Goal: Contribute content: Add original content to the website for others to see

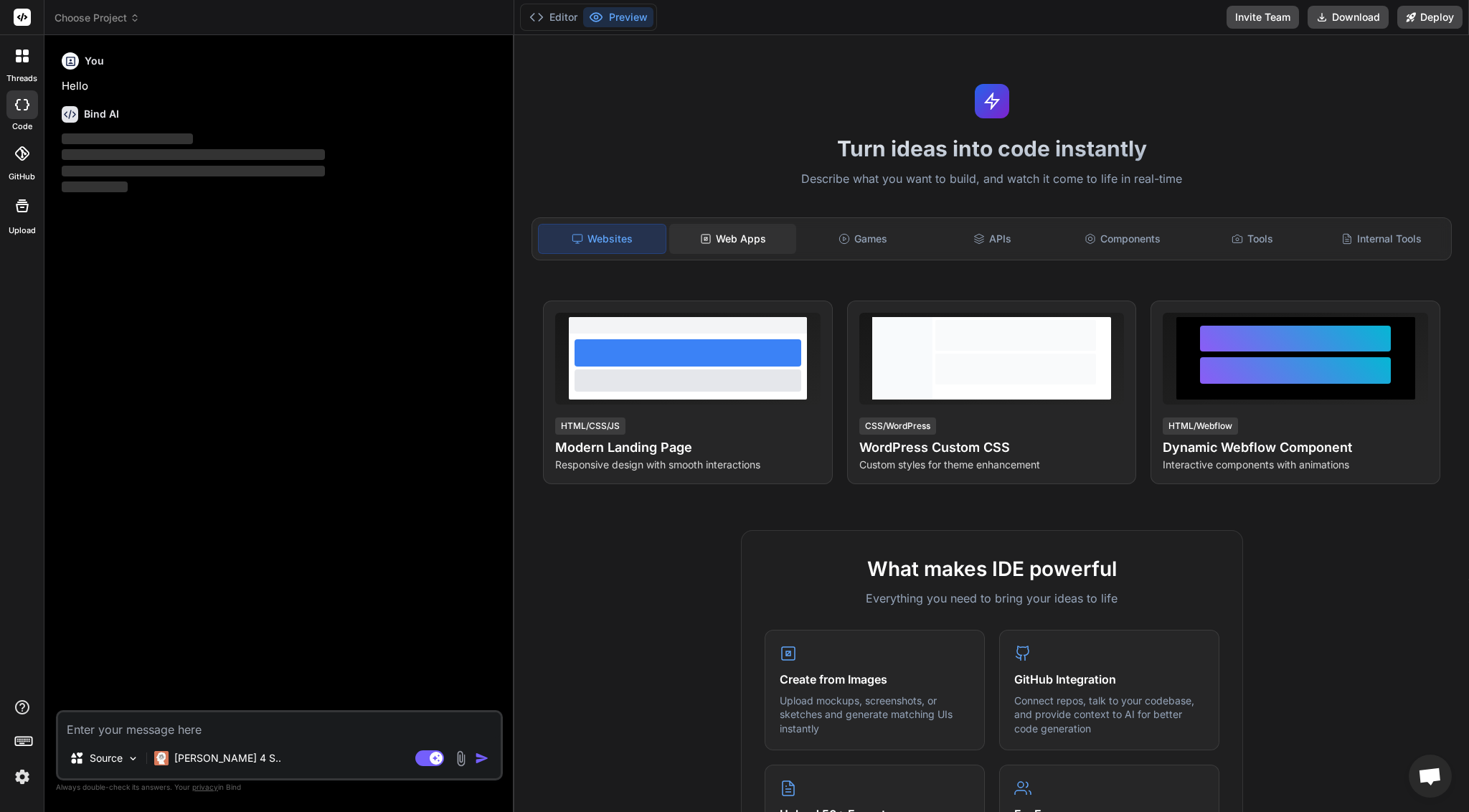
click at [727, 234] on div "Web Apps" at bounding box center [732, 238] width 127 height 30
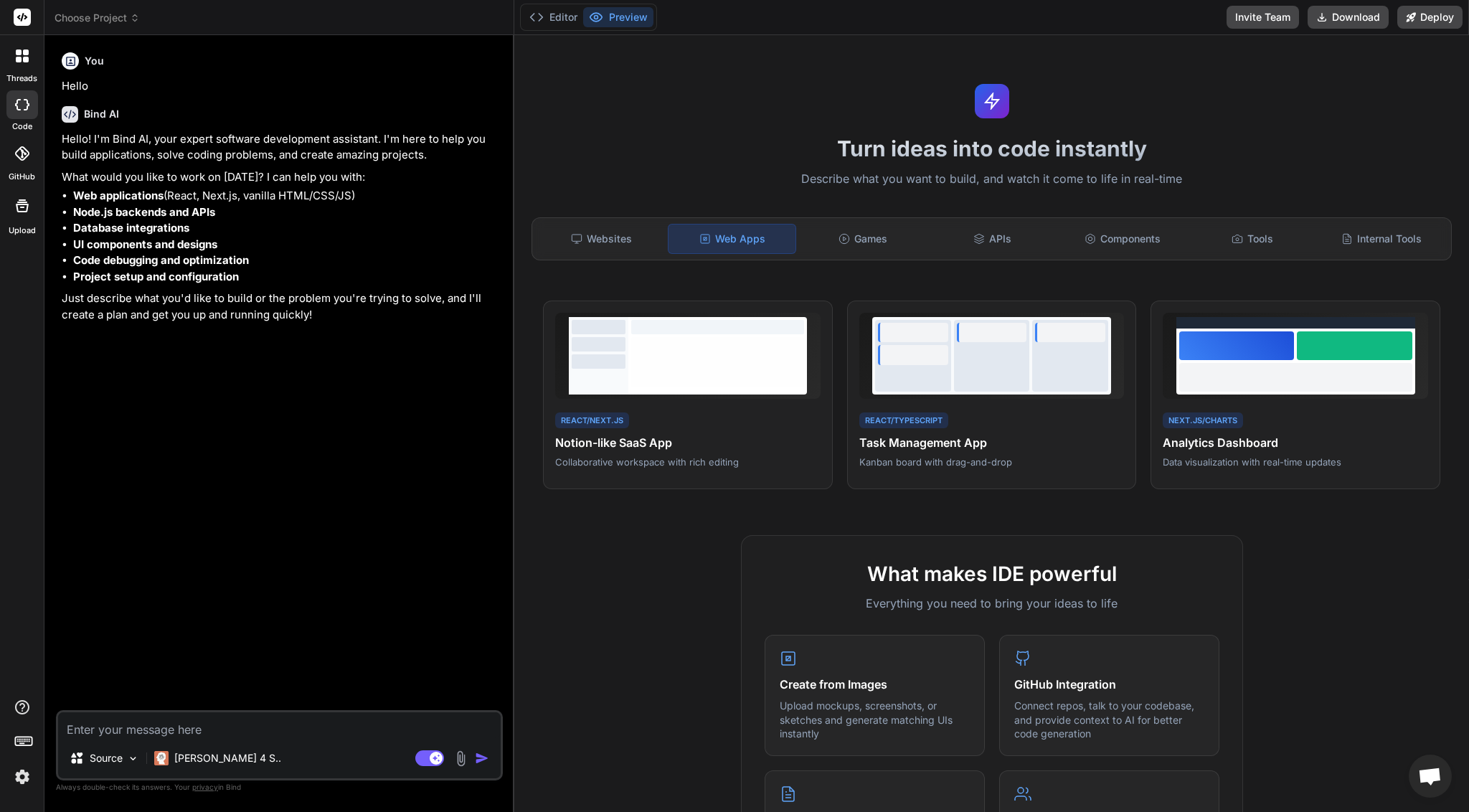
click at [459, 753] on img at bounding box center [460, 758] width 17 height 17
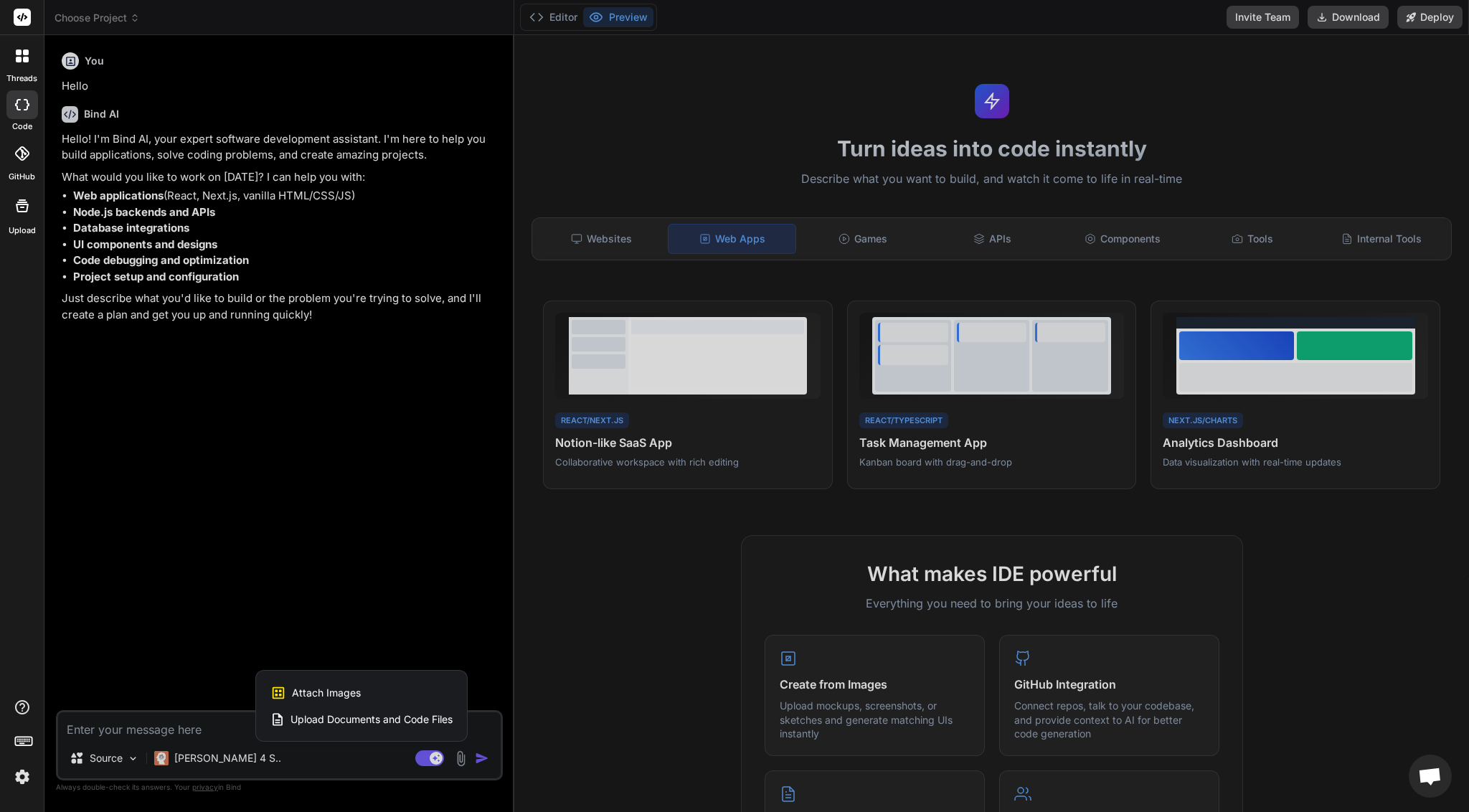
click at [364, 717] on span "Upload Documents and Code Files" at bounding box center [372, 719] width 162 height 14
type textarea "x"
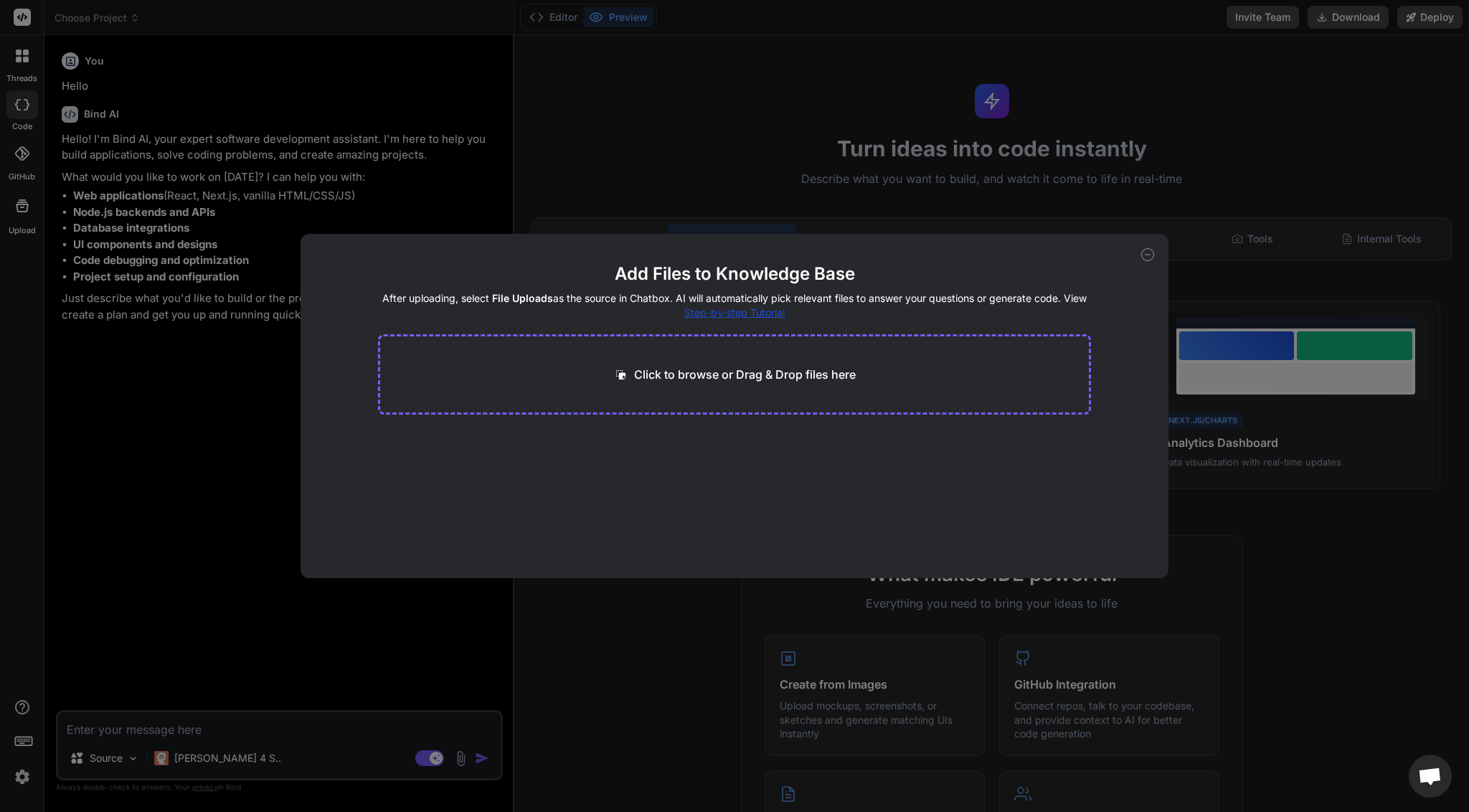
click at [720, 370] on p "Click to browse or Drag & Drop files here" at bounding box center [745, 375] width 222 height 17
type input "C:\fakepath\signals_history.json"
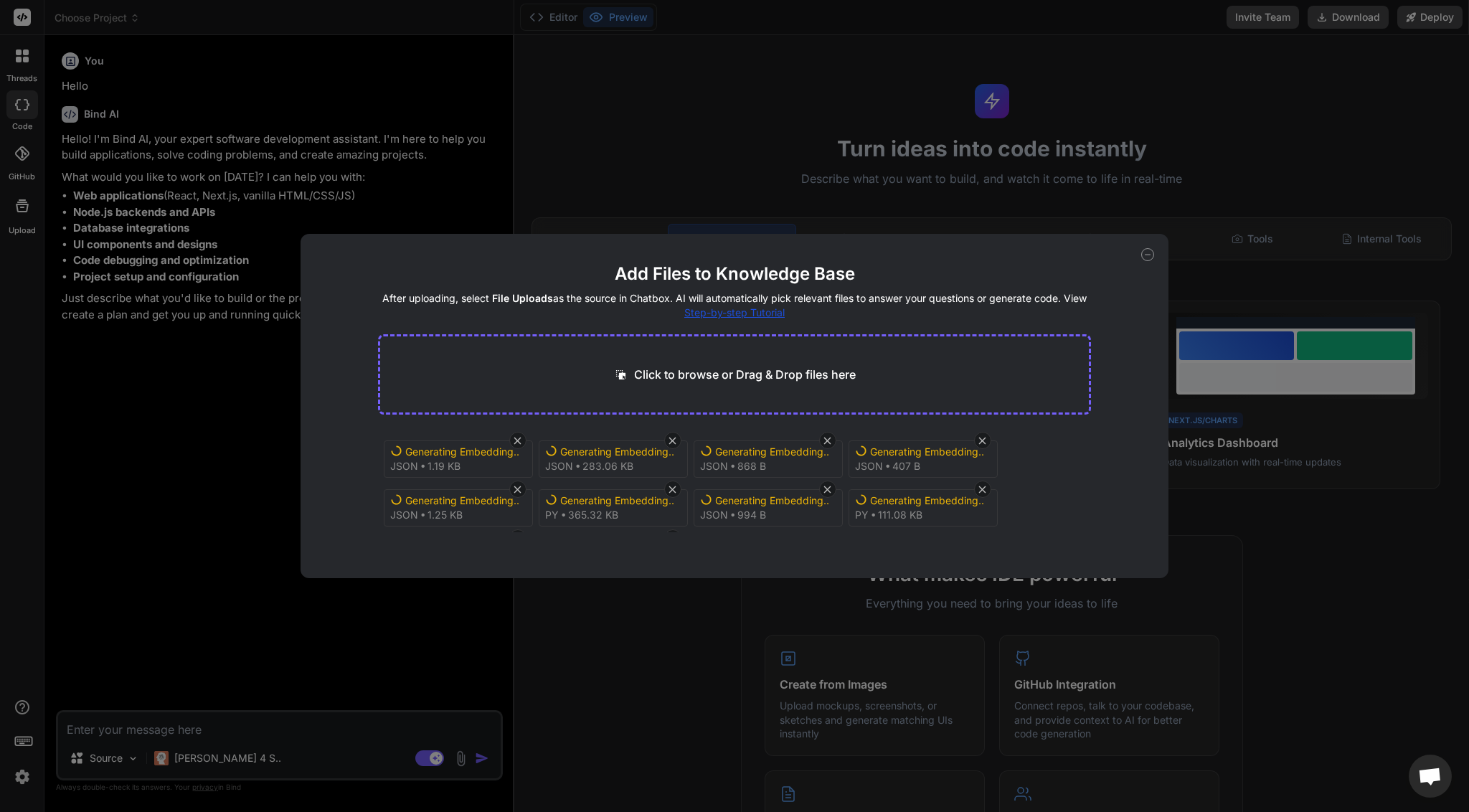
type textarea "x"
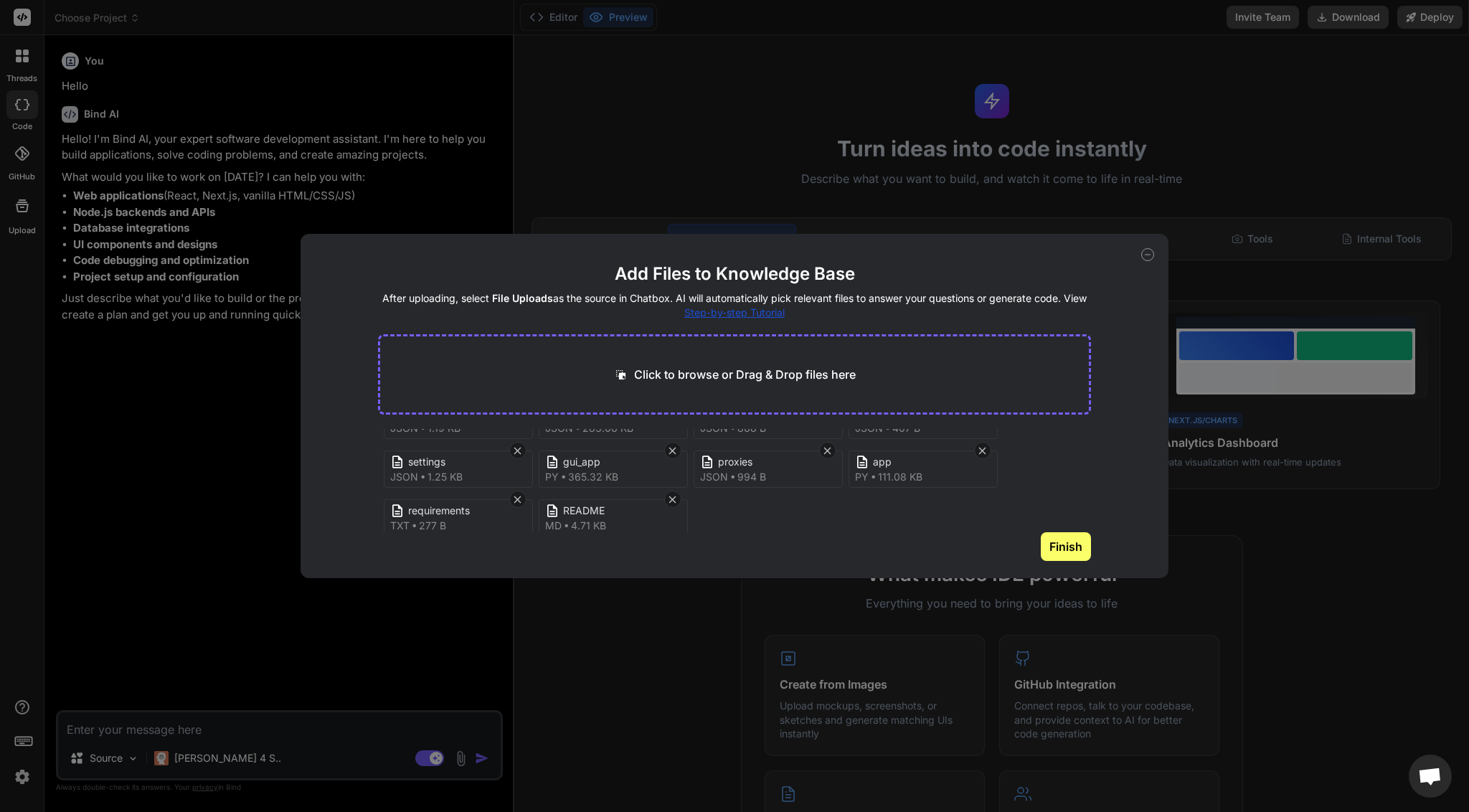
scroll to position [55, 0]
click at [842, 380] on p "Click to browse or Drag & Drop files here" at bounding box center [745, 375] width 222 height 17
type input "C:\fakepath\log.json"
click at [672, 484] on icon at bounding box center [672, 483] width 12 height 12
click at [713, 365] on div "Click to browse or Drag & Drop files here" at bounding box center [734, 374] width 714 height 80
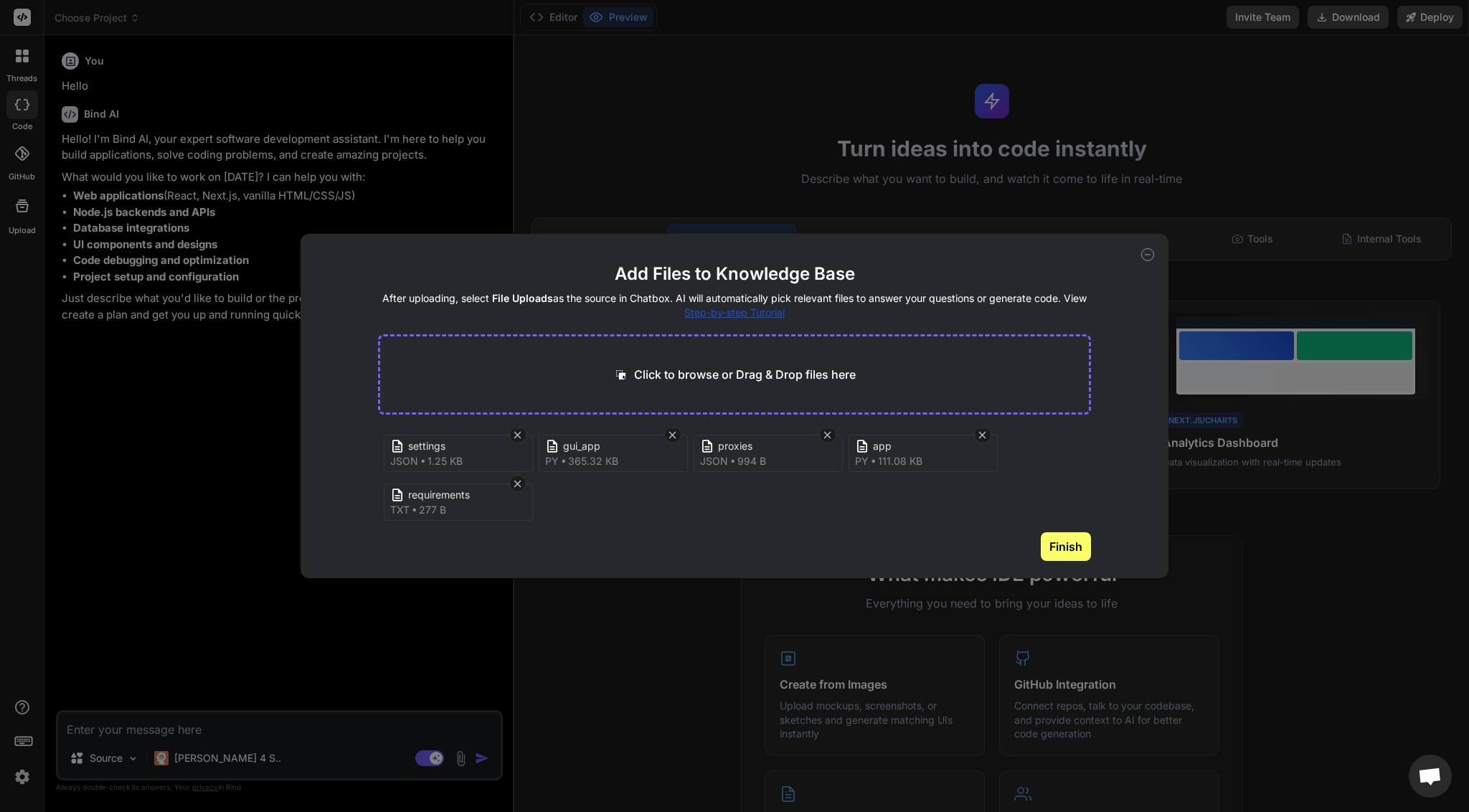
click at [714, 373] on p "Click to browse or Drag & Drop files here" at bounding box center [745, 375] width 222 height 17
type textarea "x"
type input "C:\fakepath\brokers_settings.json"
click at [1056, 550] on button "Finish" at bounding box center [1065, 547] width 50 height 29
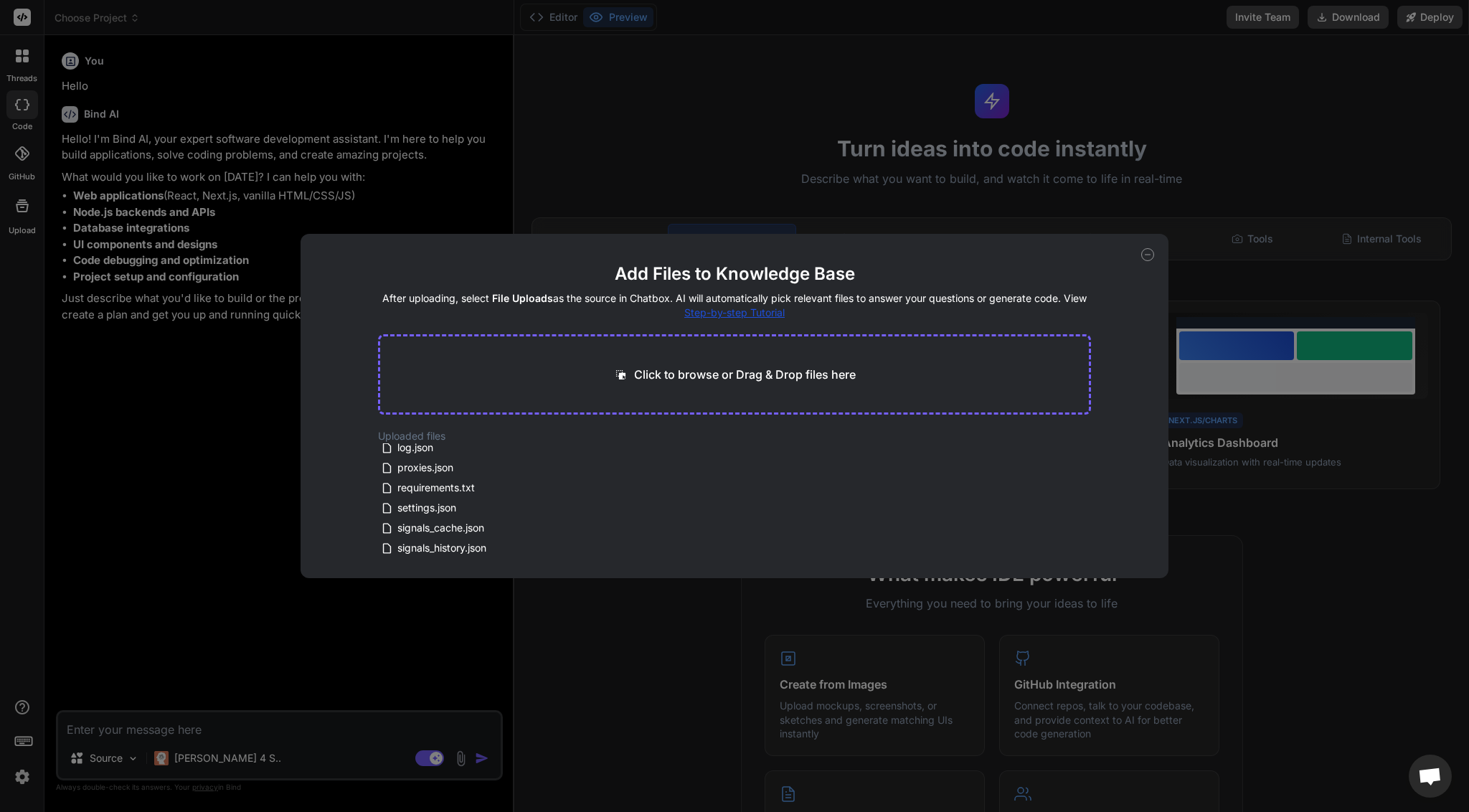
click at [639, 665] on div "Add Files to Knowledge Base After uploading, select File Uploads as the source …" at bounding box center [734, 406] width 1469 height 812
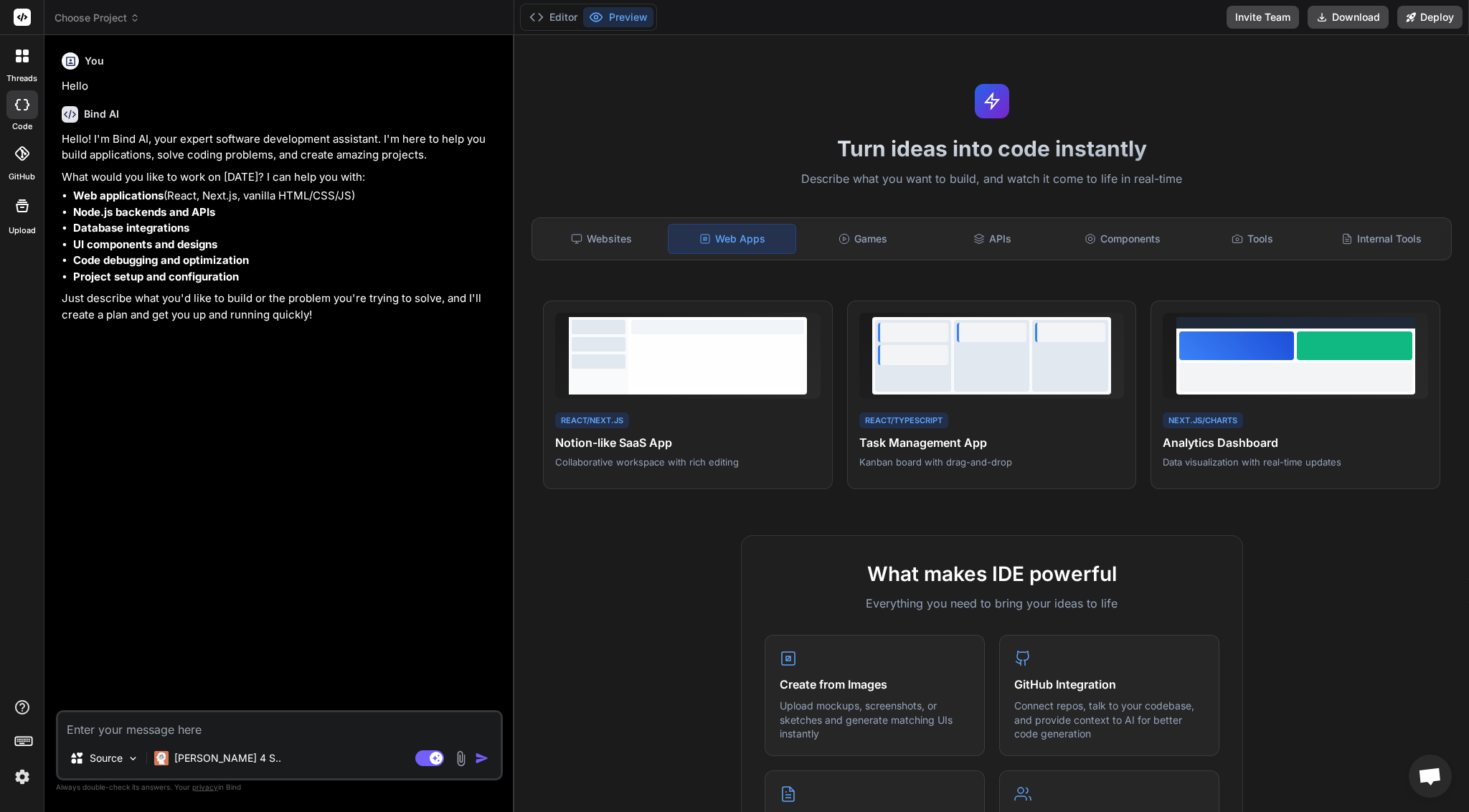
click at [464, 756] on img at bounding box center [460, 758] width 17 height 17
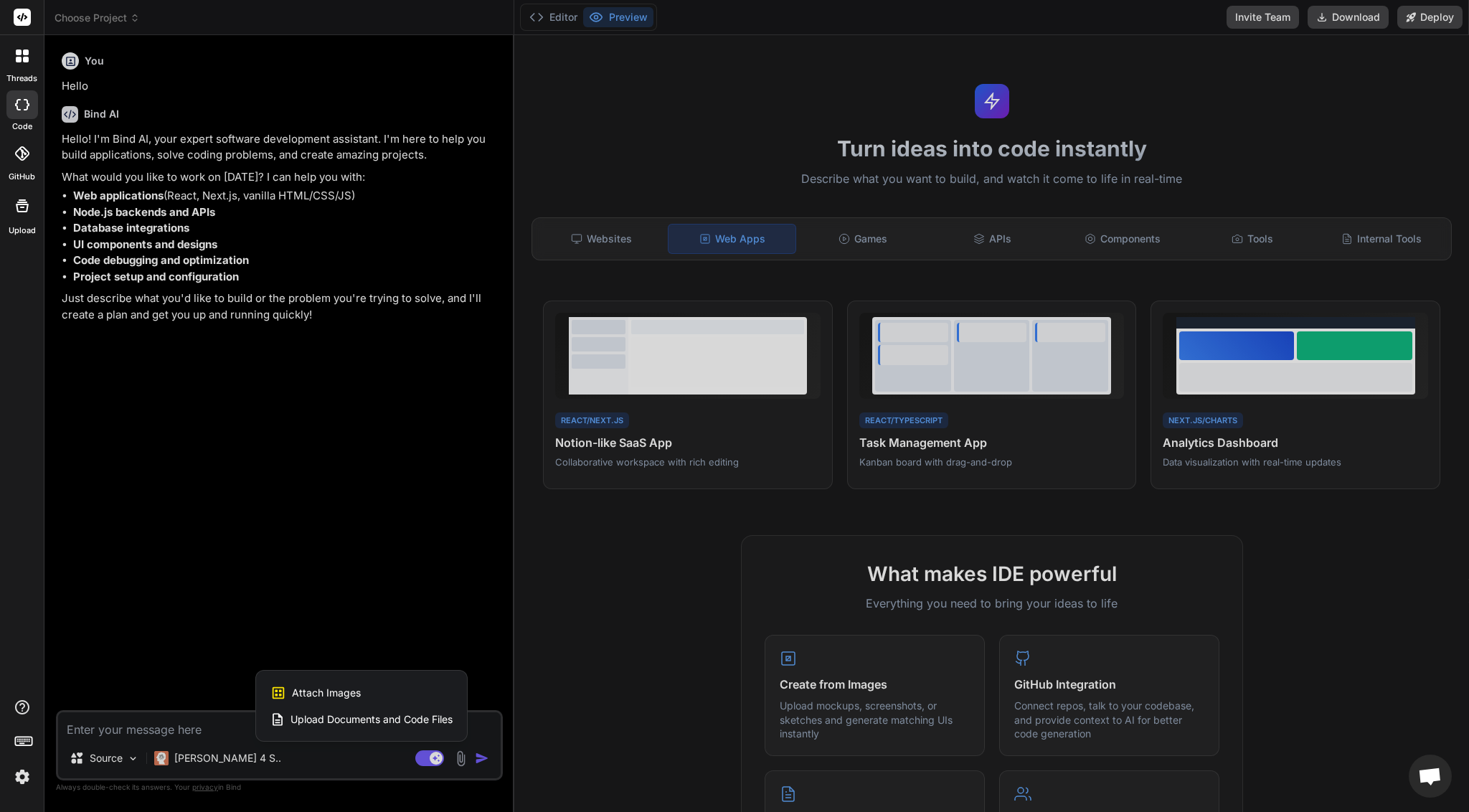
click at [374, 719] on span "Upload Documents and Code Files" at bounding box center [372, 719] width 162 height 14
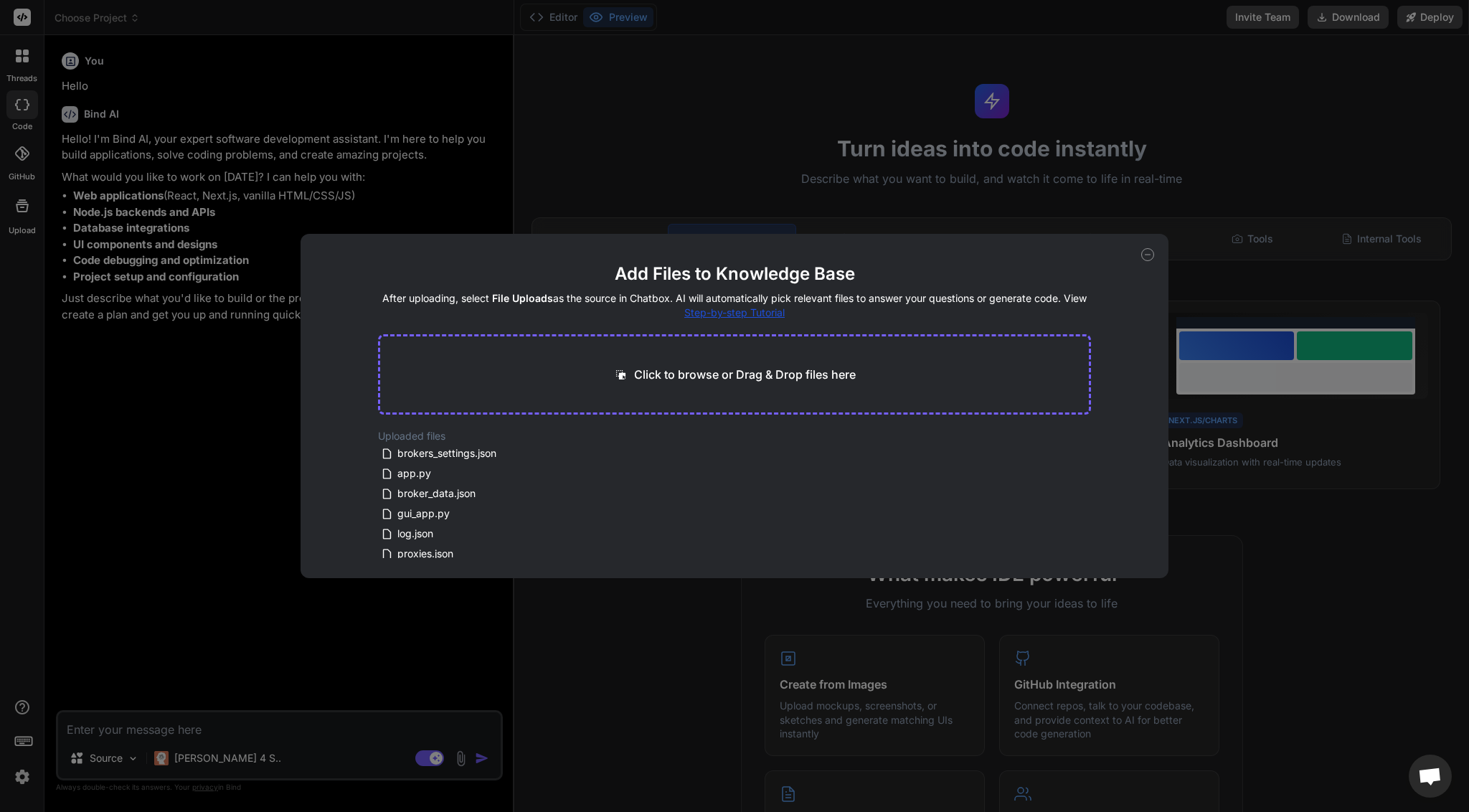
click at [143, 542] on div "Add Files to Knowledge Base After uploading, select File Uploads as the source …" at bounding box center [734, 406] width 1469 height 812
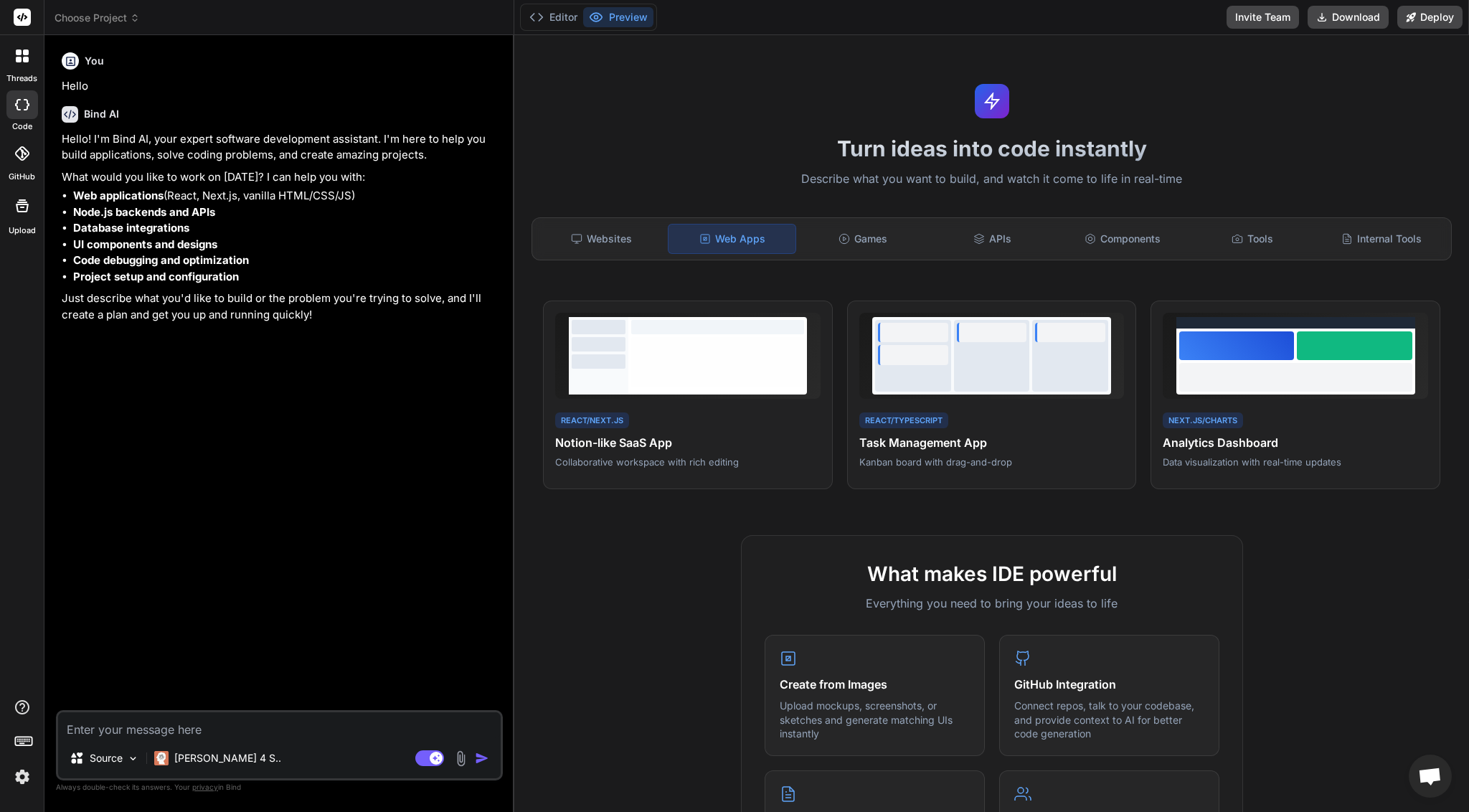
click at [193, 736] on textarea at bounding box center [279, 725] width 442 height 26
click at [223, 754] on p "[PERSON_NAME] 4 S.." at bounding box center [227, 758] width 107 height 14
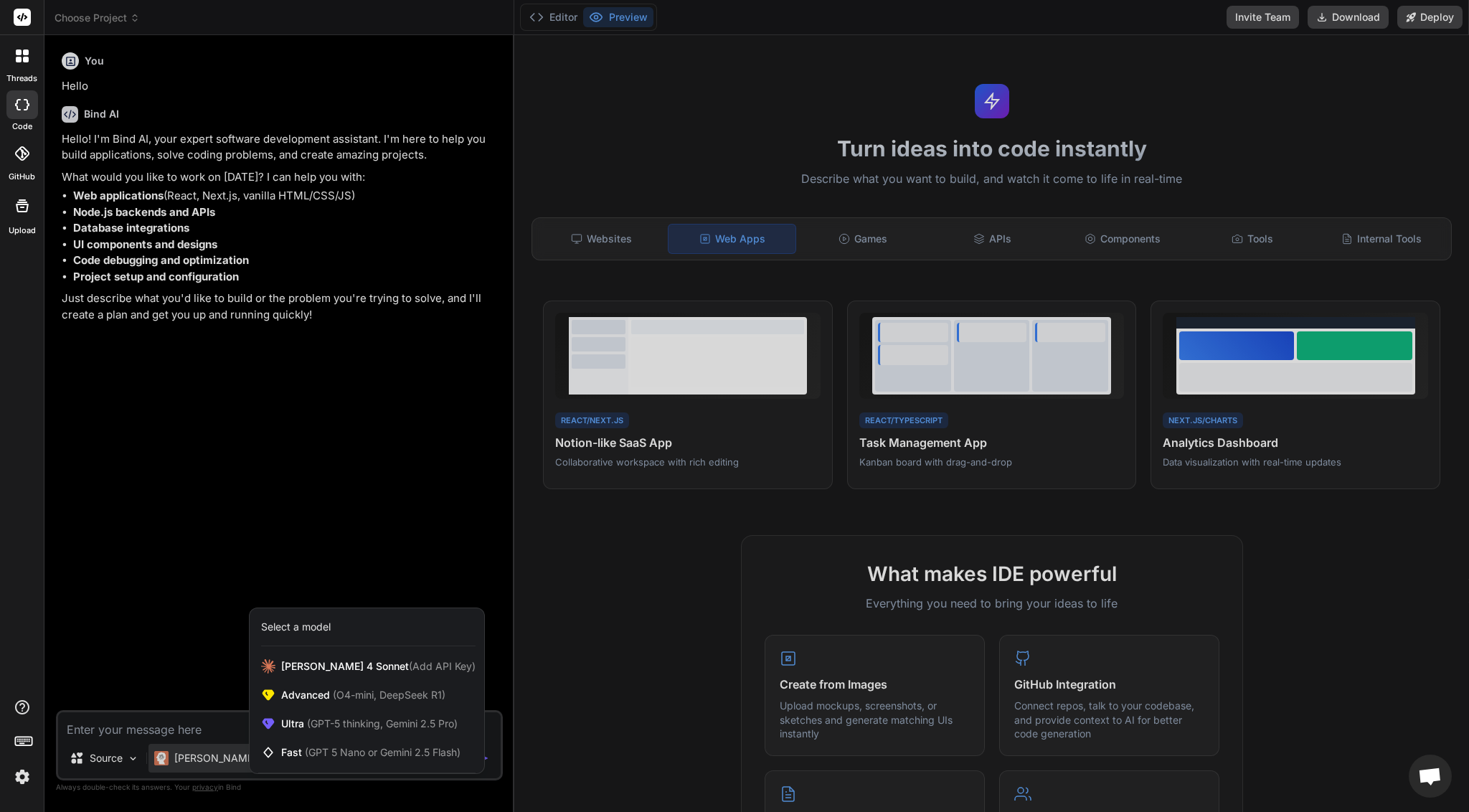
click at [174, 619] on div at bounding box center [734, 406] width 1469 height 812
type textarea "x"
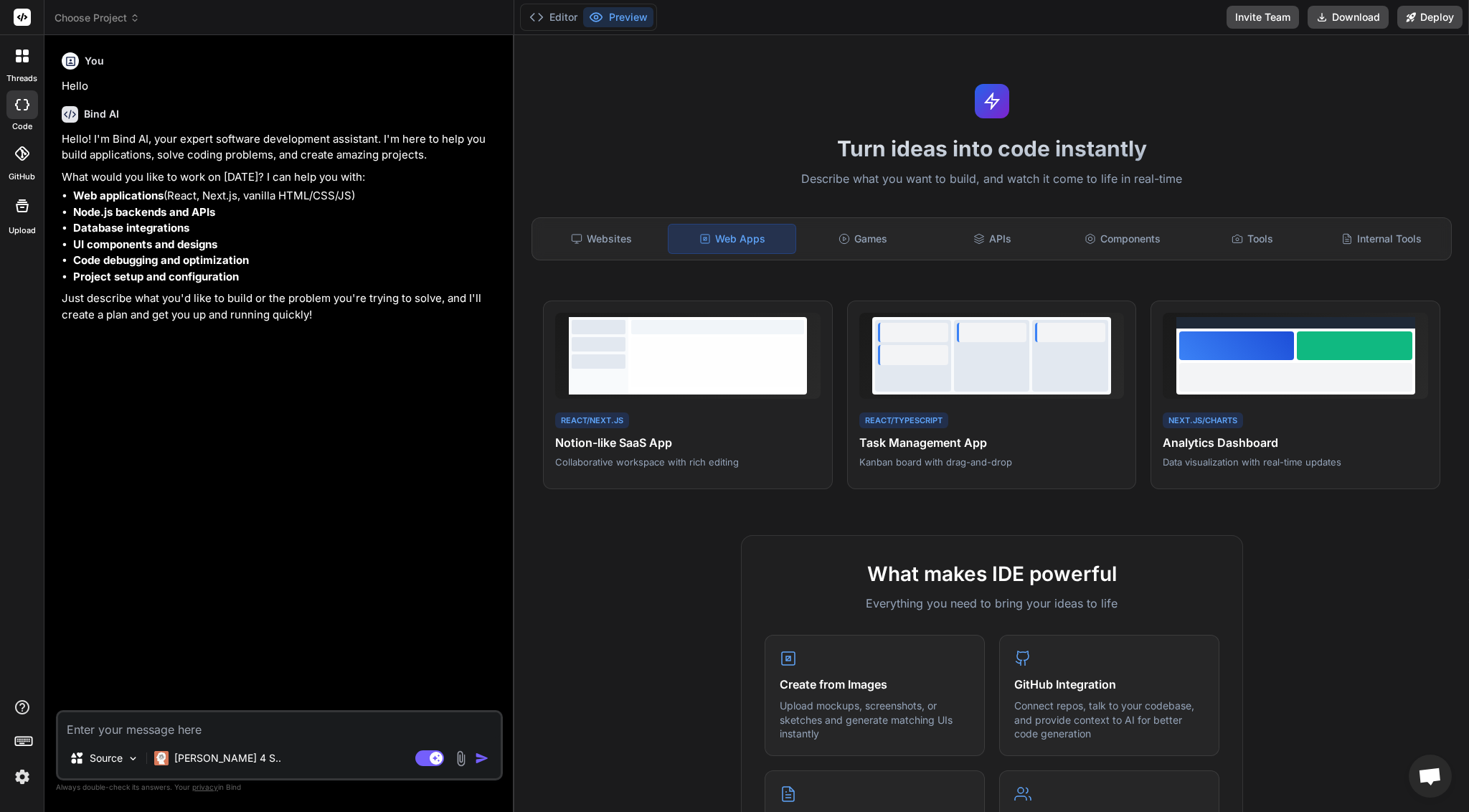
click at [223, 734] on textarea at bounding box center [279, 725] width 442 height 26
type textarea "C"
type textarea "x"
type textarea "Cj"
type textarea "x"
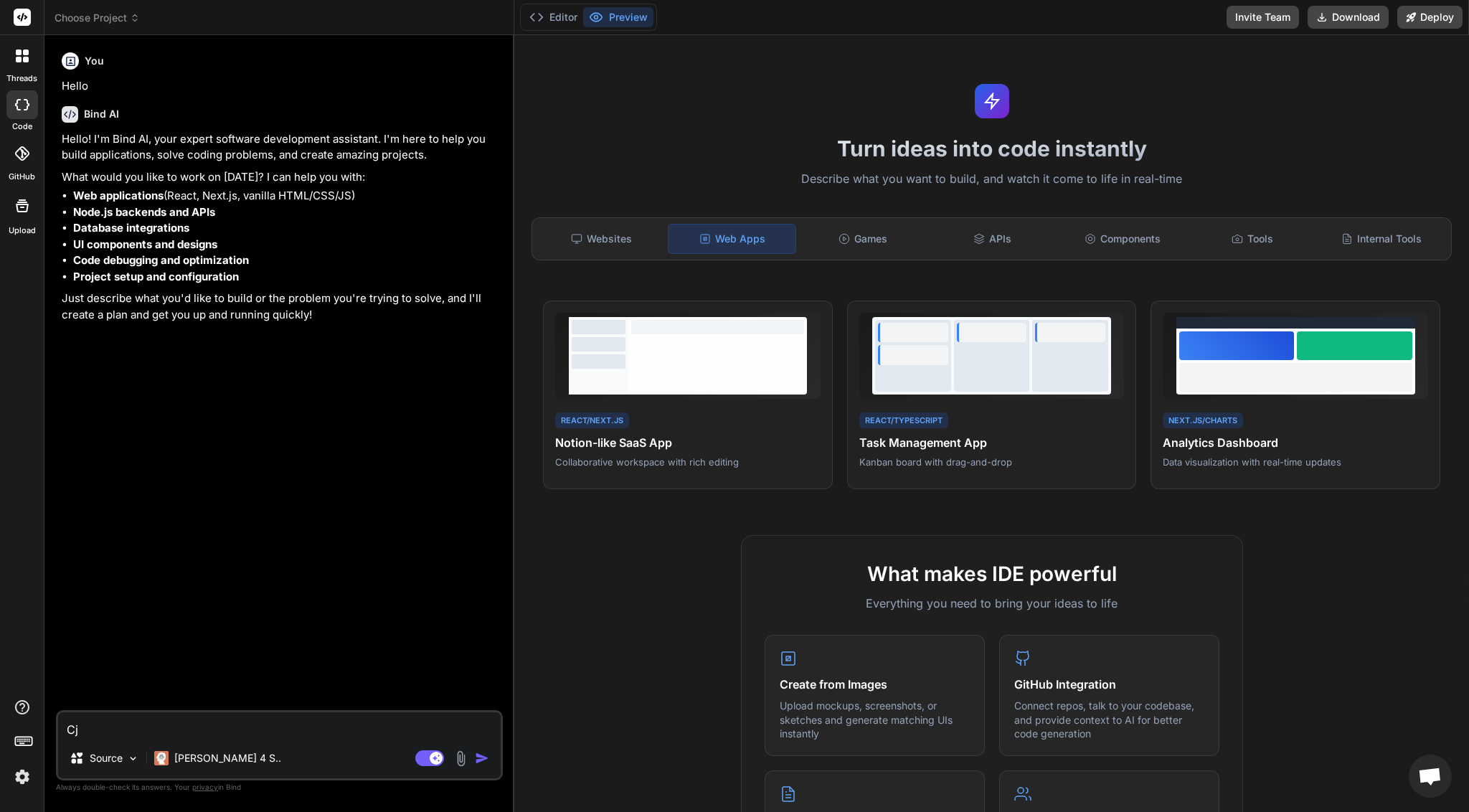
type textarea "C"
type textarea "x"
type textarea "С"
type textarea "x"
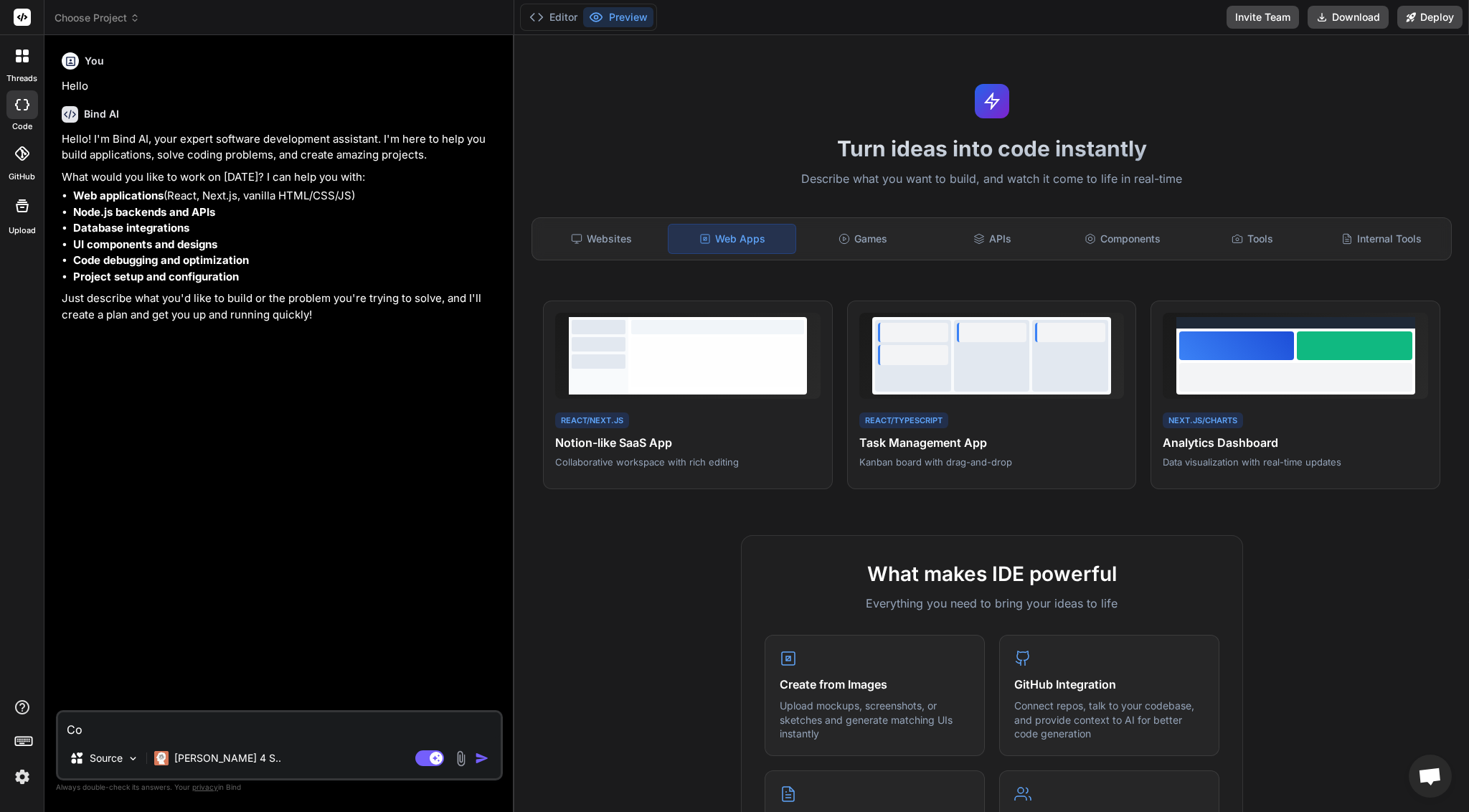
type textarea "Соз"
type textarea "x"
type textarea "Созд"
type textarea "x"
type textarea "Созда"
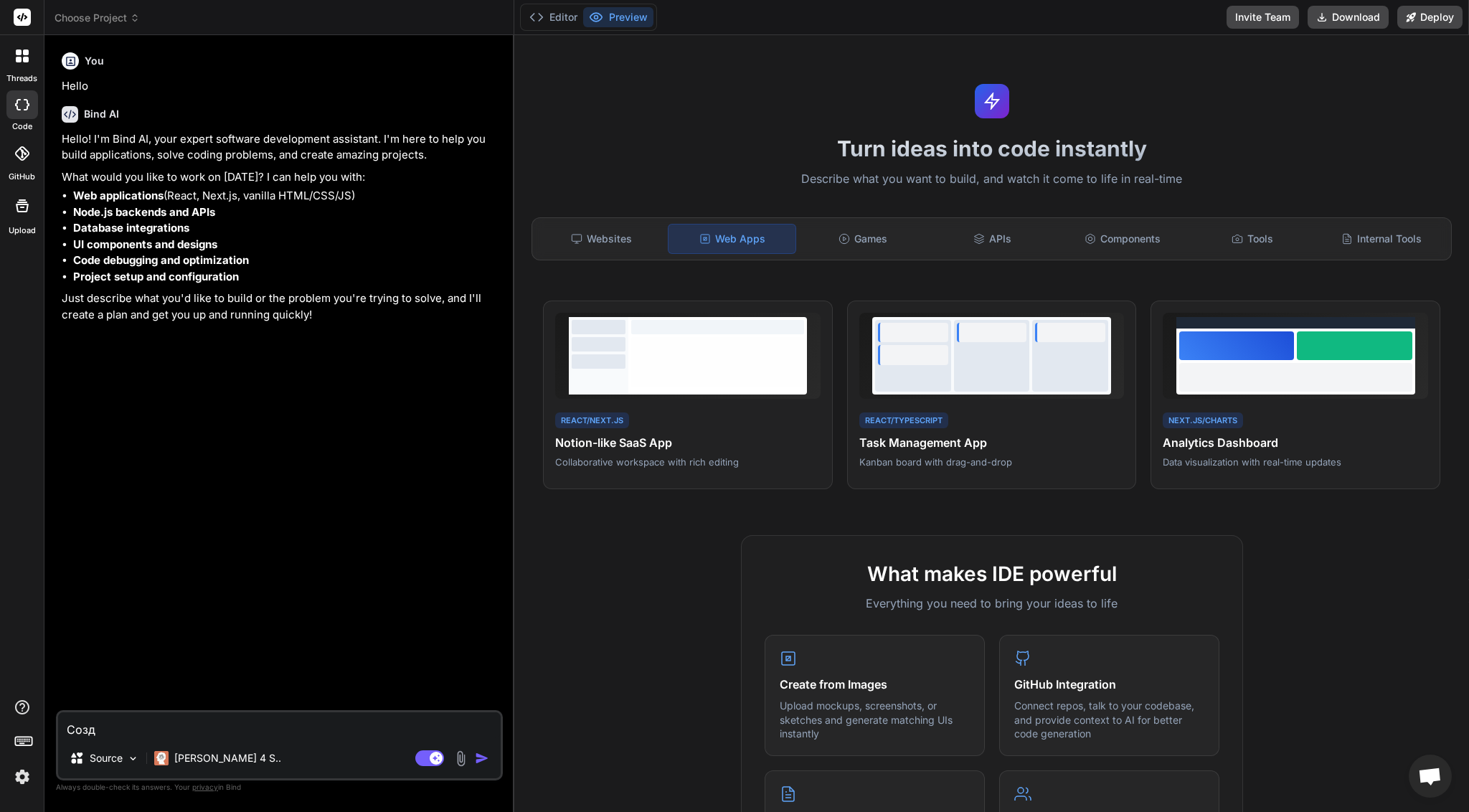
type textarea "x"
type textarea "Создай"
type textarea "x"
type textarea "Создай"
type textarea "x"
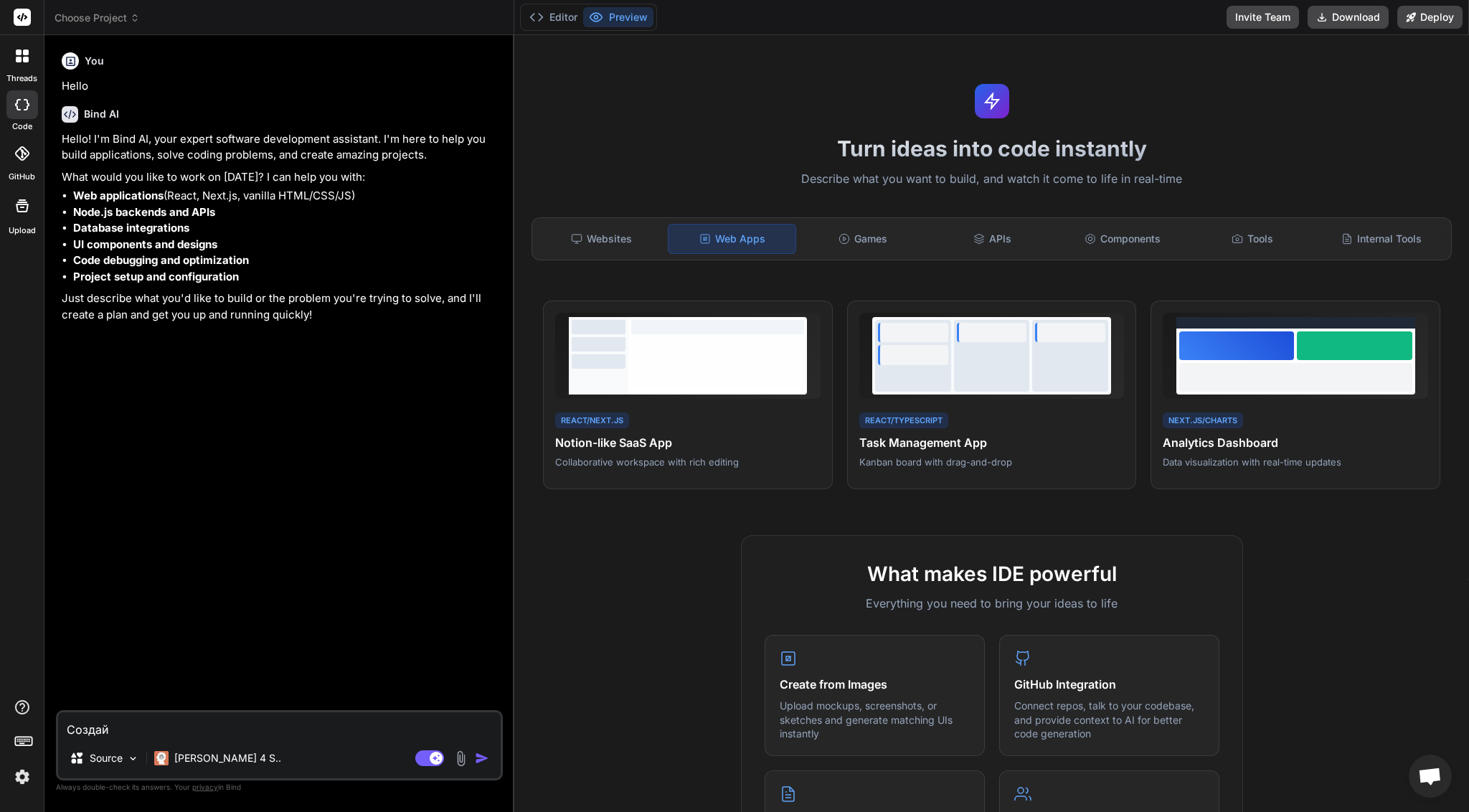
type textarea "Создай в"
type textarea "x"
type textarea "Создай вы"
type textarea "x"
type textarea "Создай в"
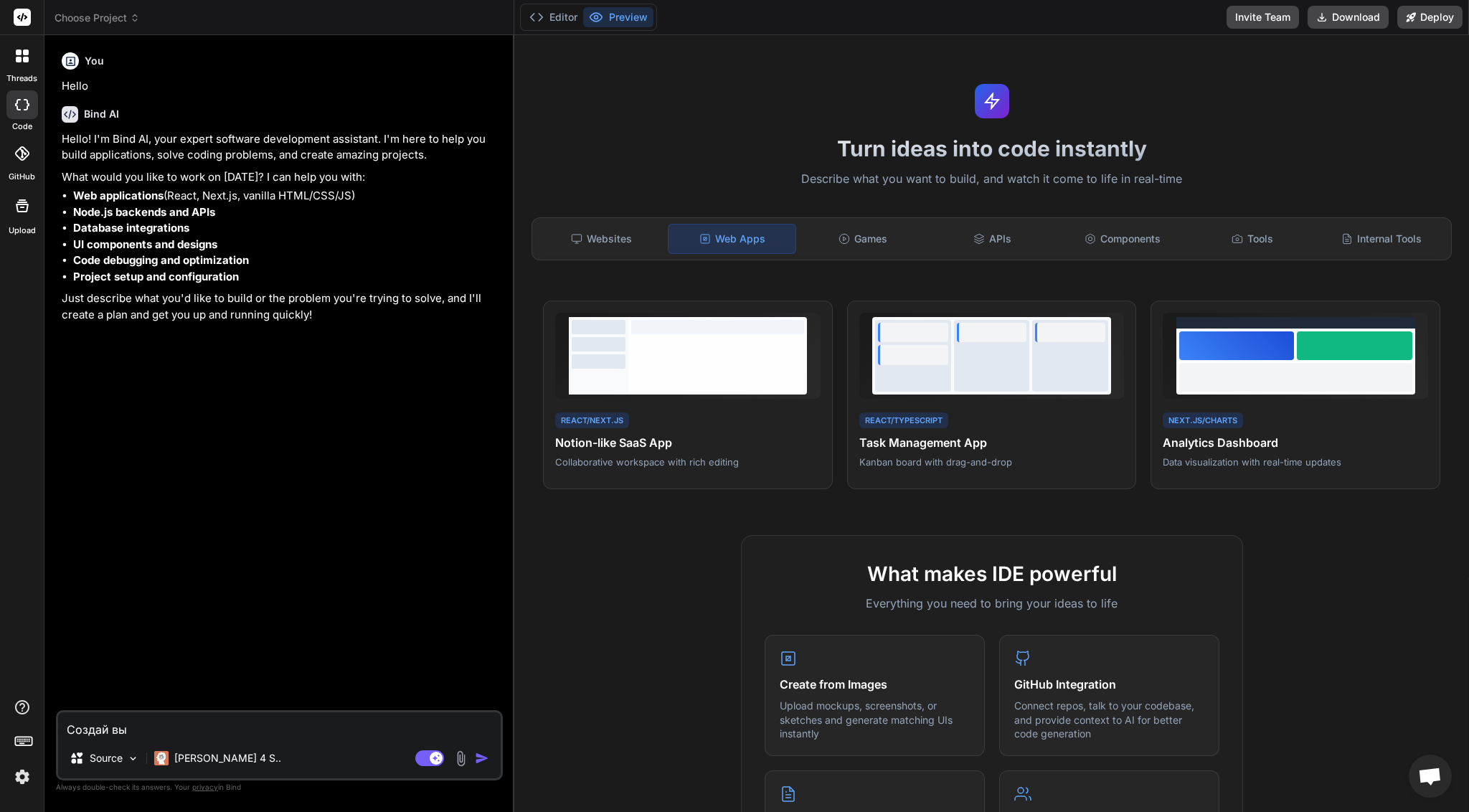
type textarea "x"
type textarea "Создай ве"
type textarea "x"
type textarea "Создай веб"
type textarea "x"
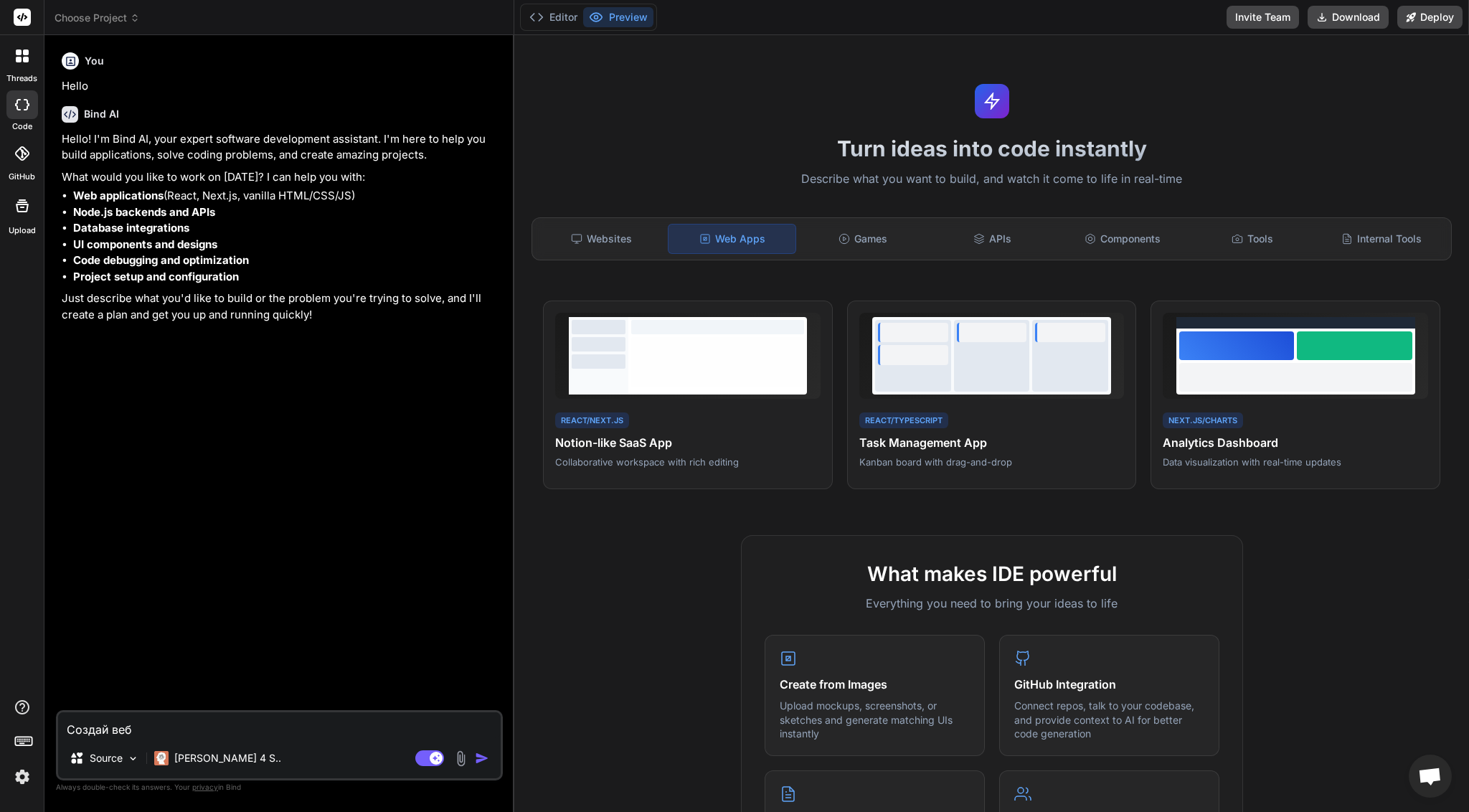
type textarea "Создай веб"
type textarea "x"
type textarea "Создай веб п"
type textarea "x"
type textarea "Создай веб пр"
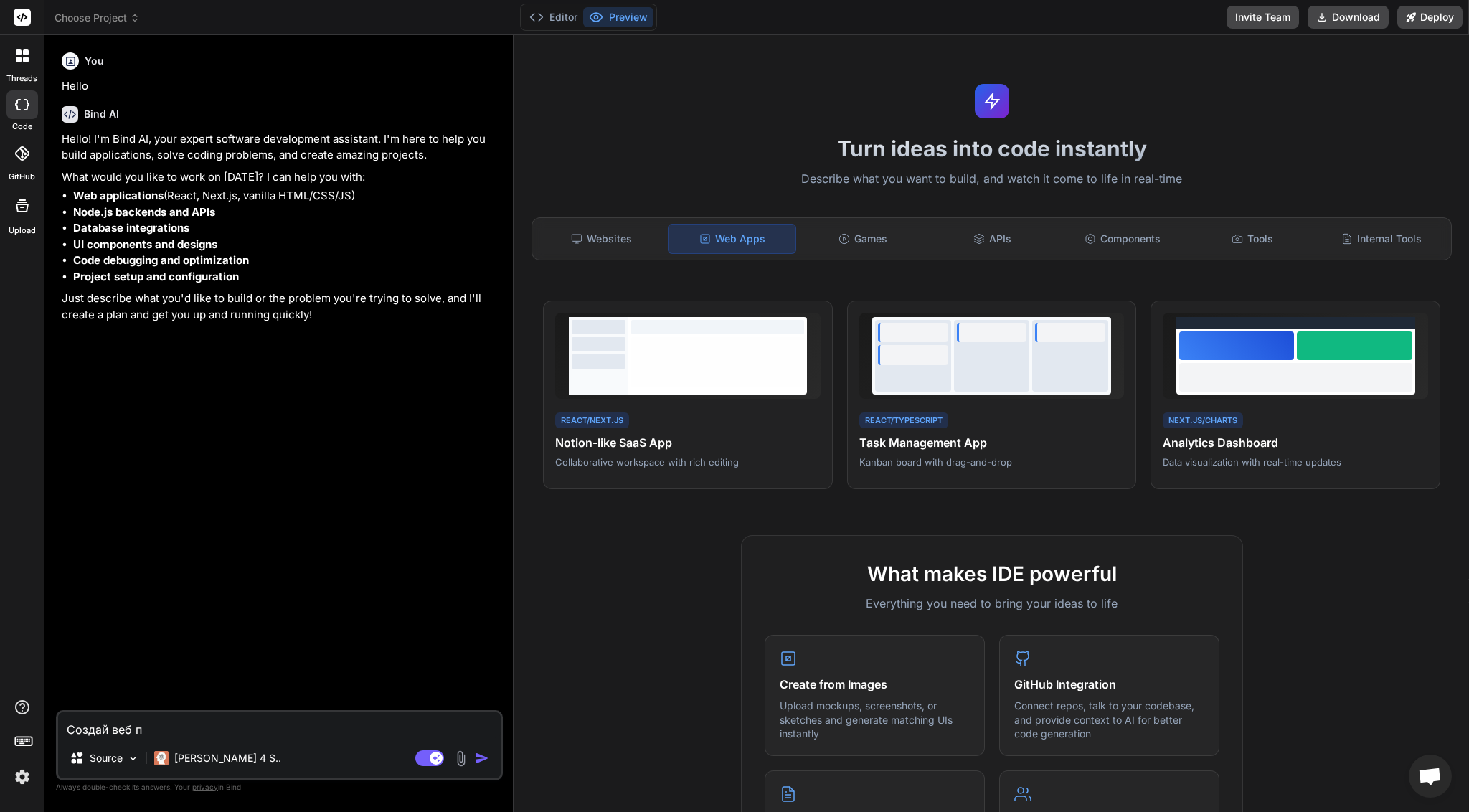
type textarea "x"
type textarea "Создай веб при"
type textarea "x"
type textarea "Создай веб прил"
type textarea "x"
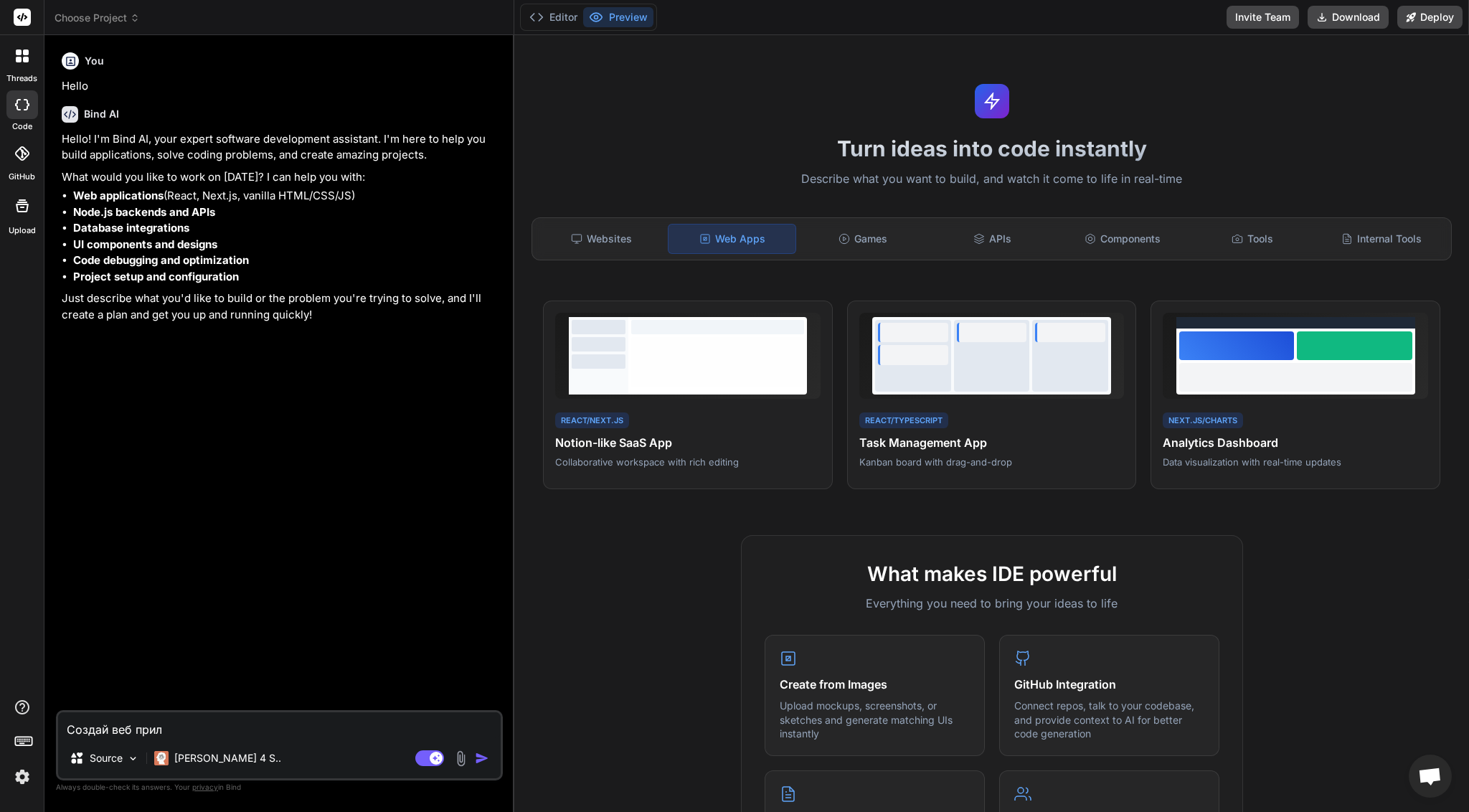
type textarea "Создай веб прило"
type textarea "x"
type textarea "Создай веб прилож"
type textarea "x"
type textarea "Создай веб приложе"
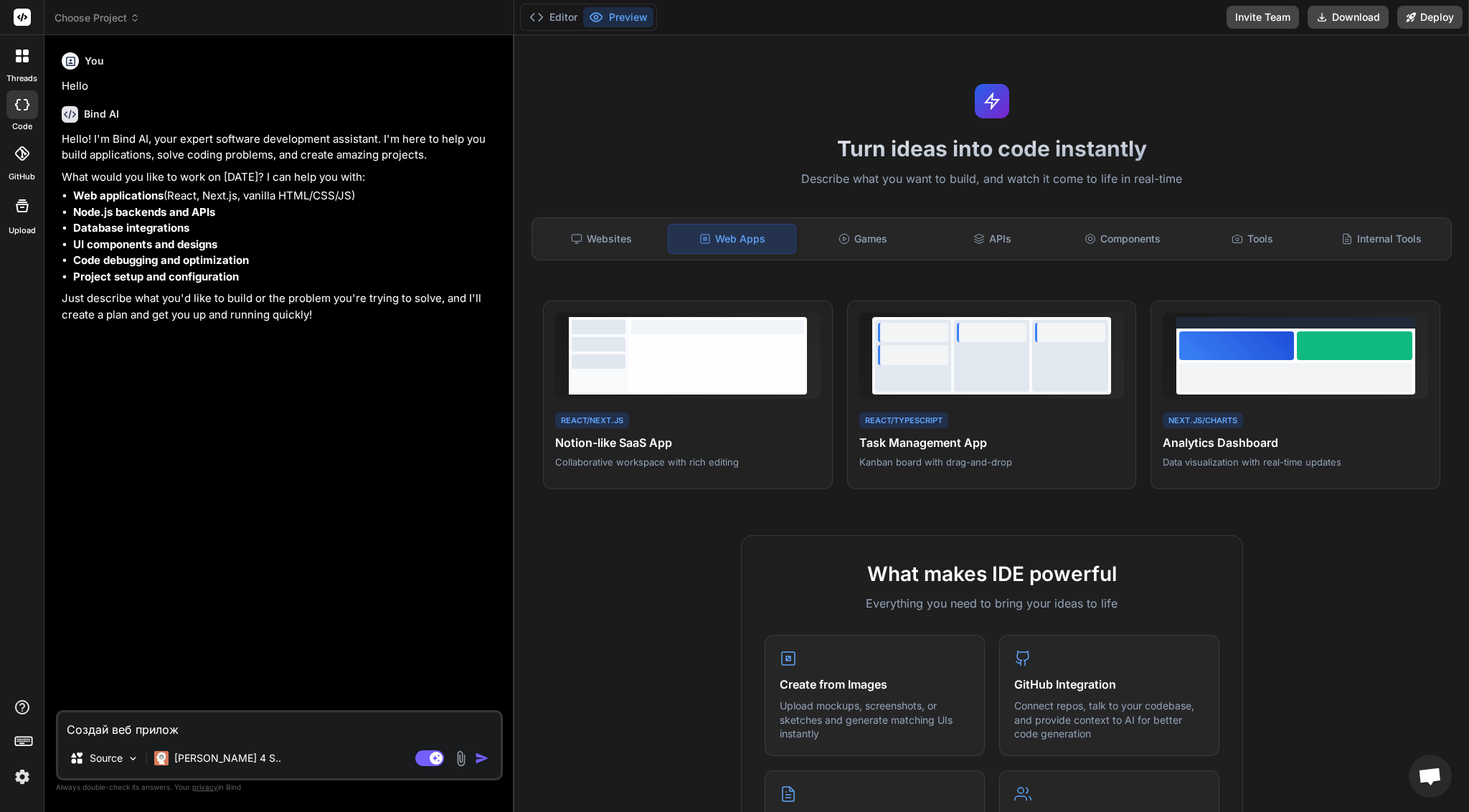
type textarea "x"
type textarea "Создай веб приложен"
type textarea "x"
type textarea "Создай веб приложени"
type textarea "x"
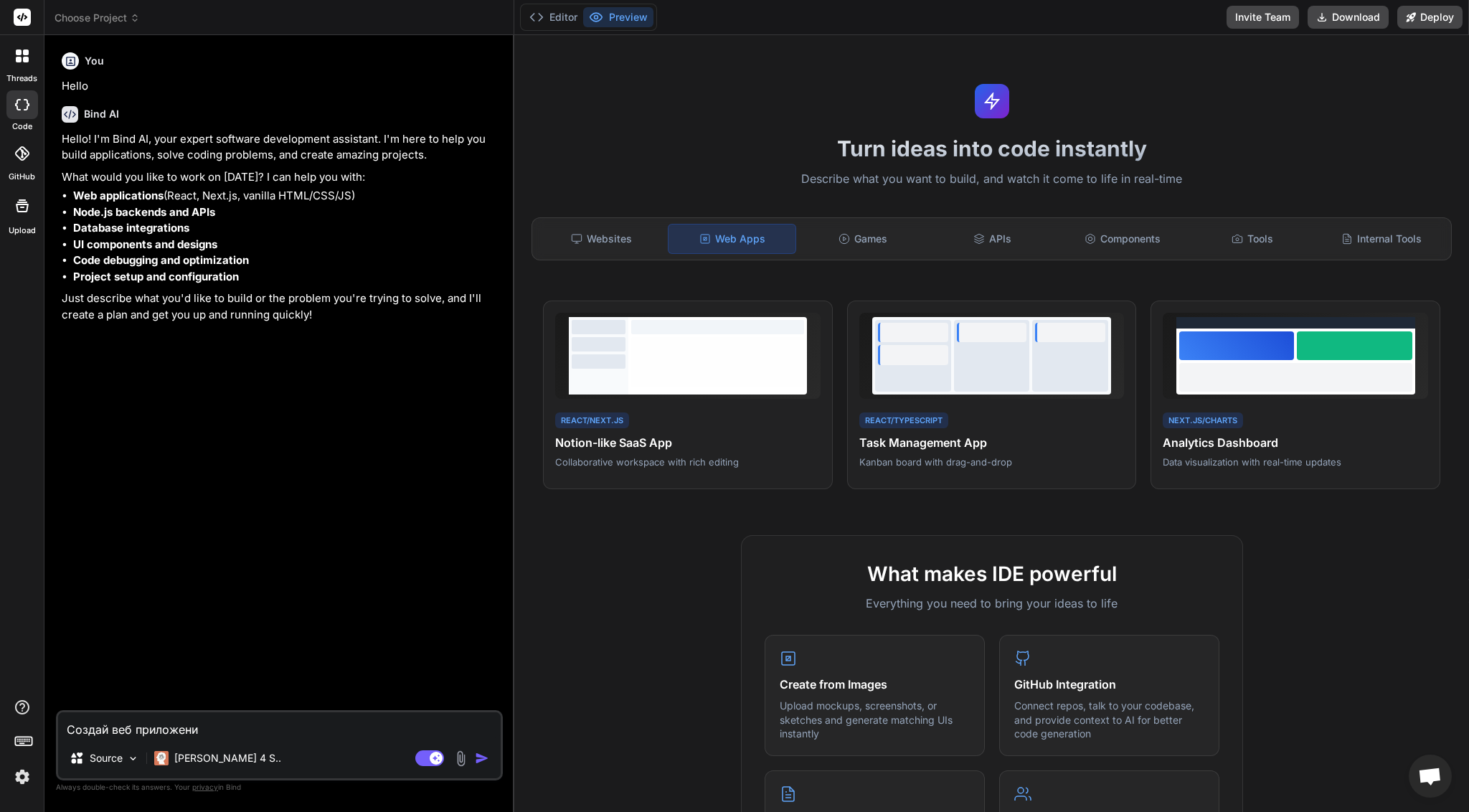
type textarea "Создай веб приложение"
type textarea "x"
type textarea "Создай веб приложение"
type textarea "x"
type textarea "Создай веб приложение д"
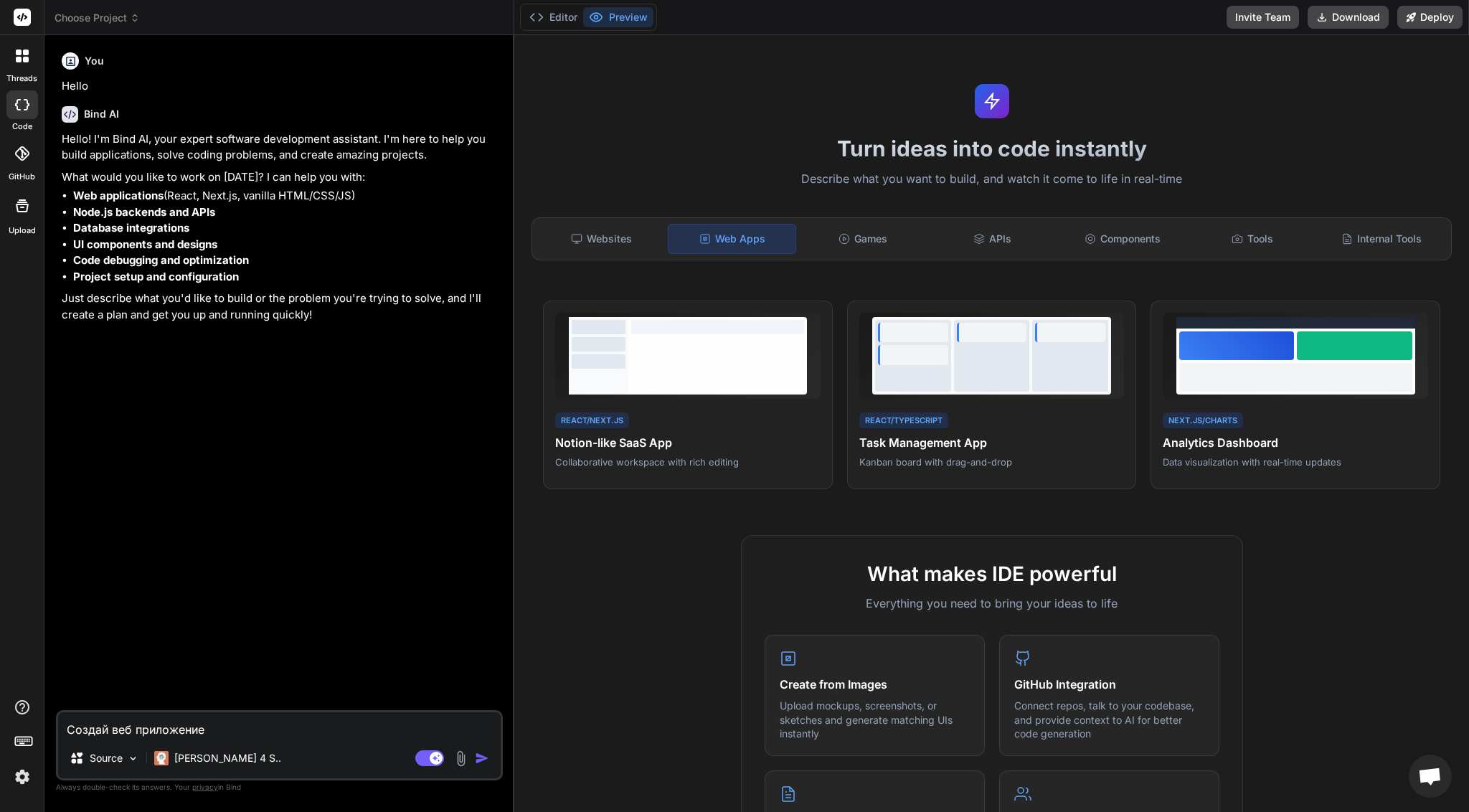
type textarea "x"
type textarea "Создай веб приложение"
type textarea "x"
type textarea "Создай веб приложение"
type textarea "x"
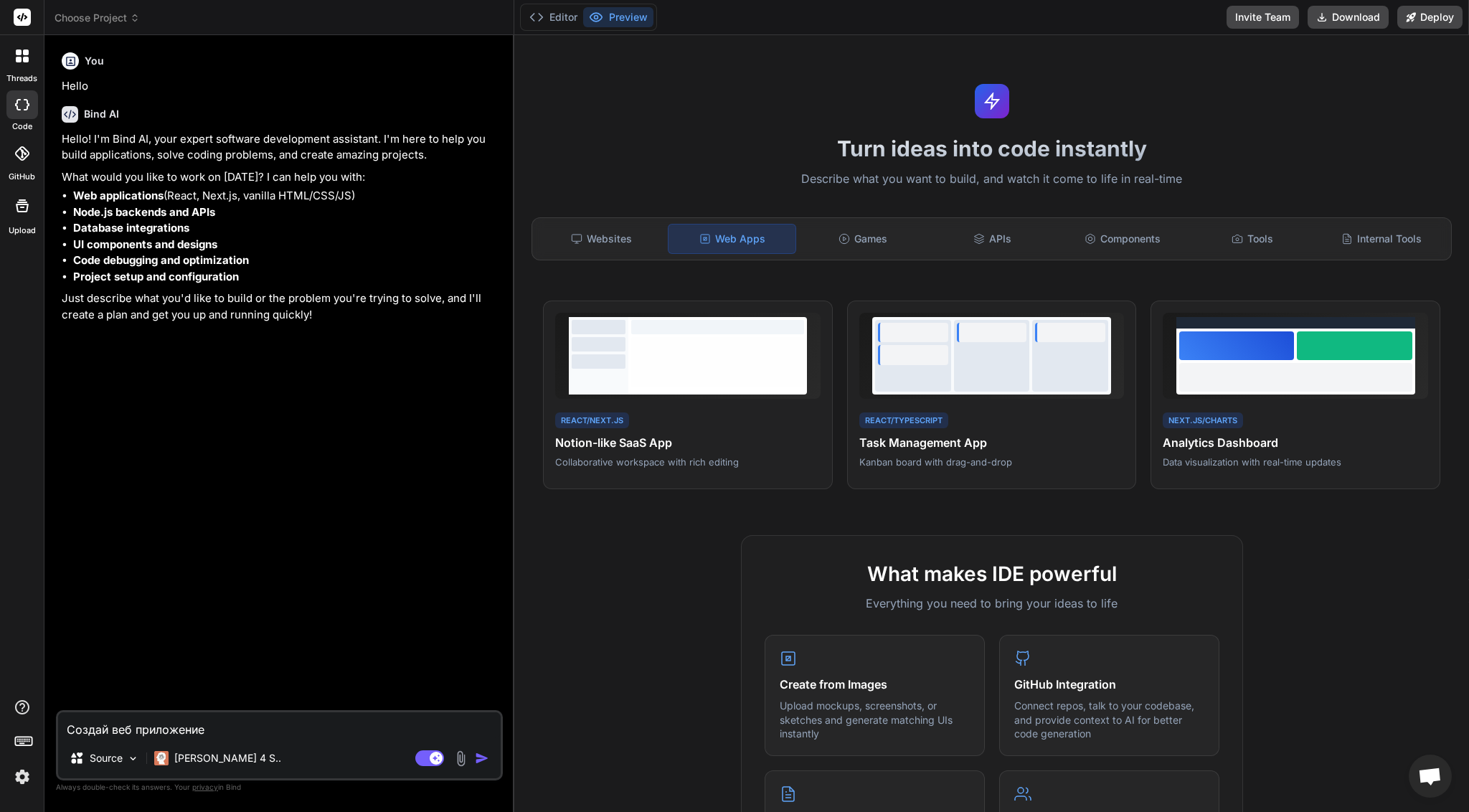
type textarea "Создай веб приложение"
type textarea "x"
type textarea "Создай веб приложение д"
type textarea "x"
type textarea "Создай веб приложение дл"
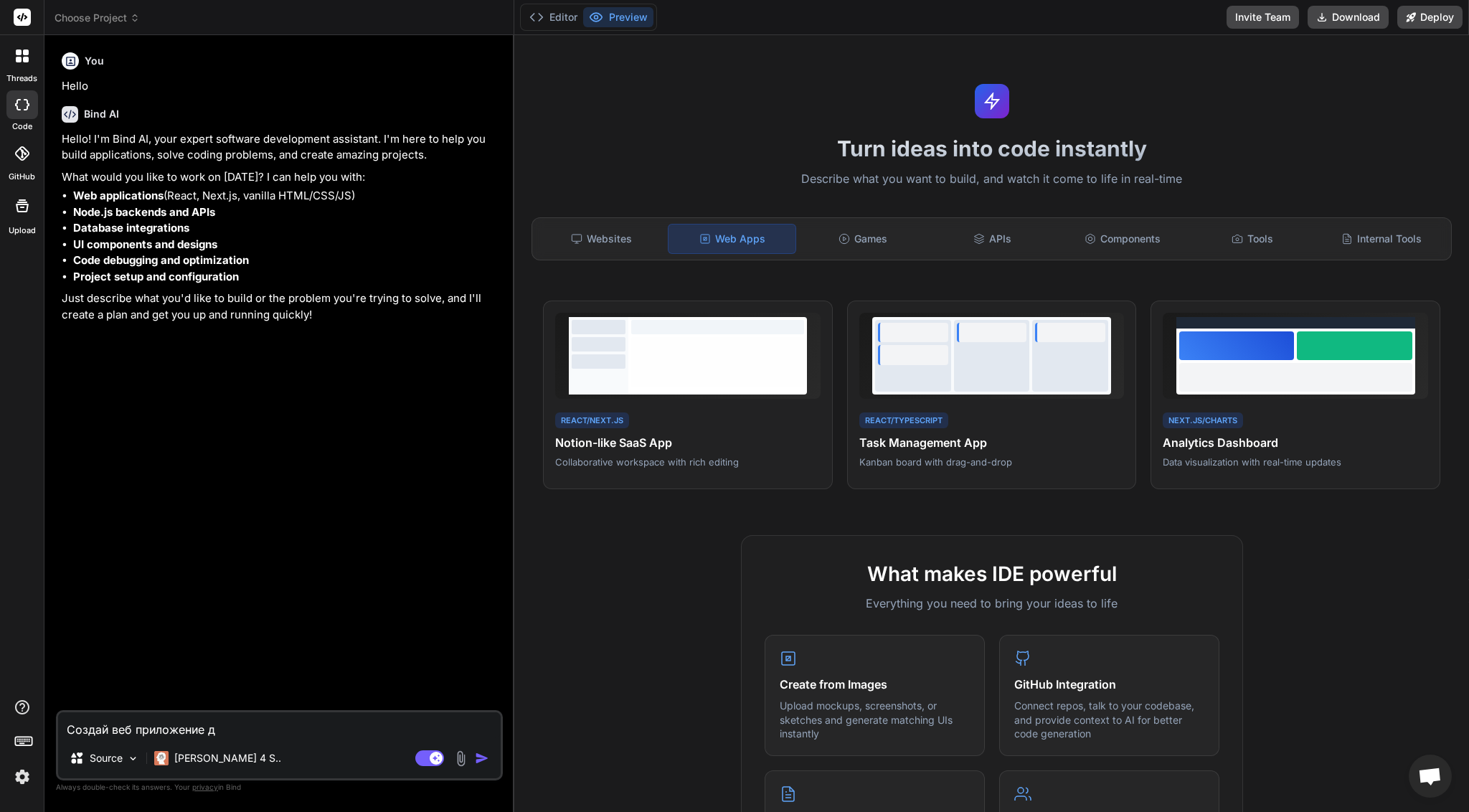
type textarea "x"
type textarea "Создай веб приложение для"
type textarea "x"
type textarea "Создай веб приложение для"
type textarea "x"
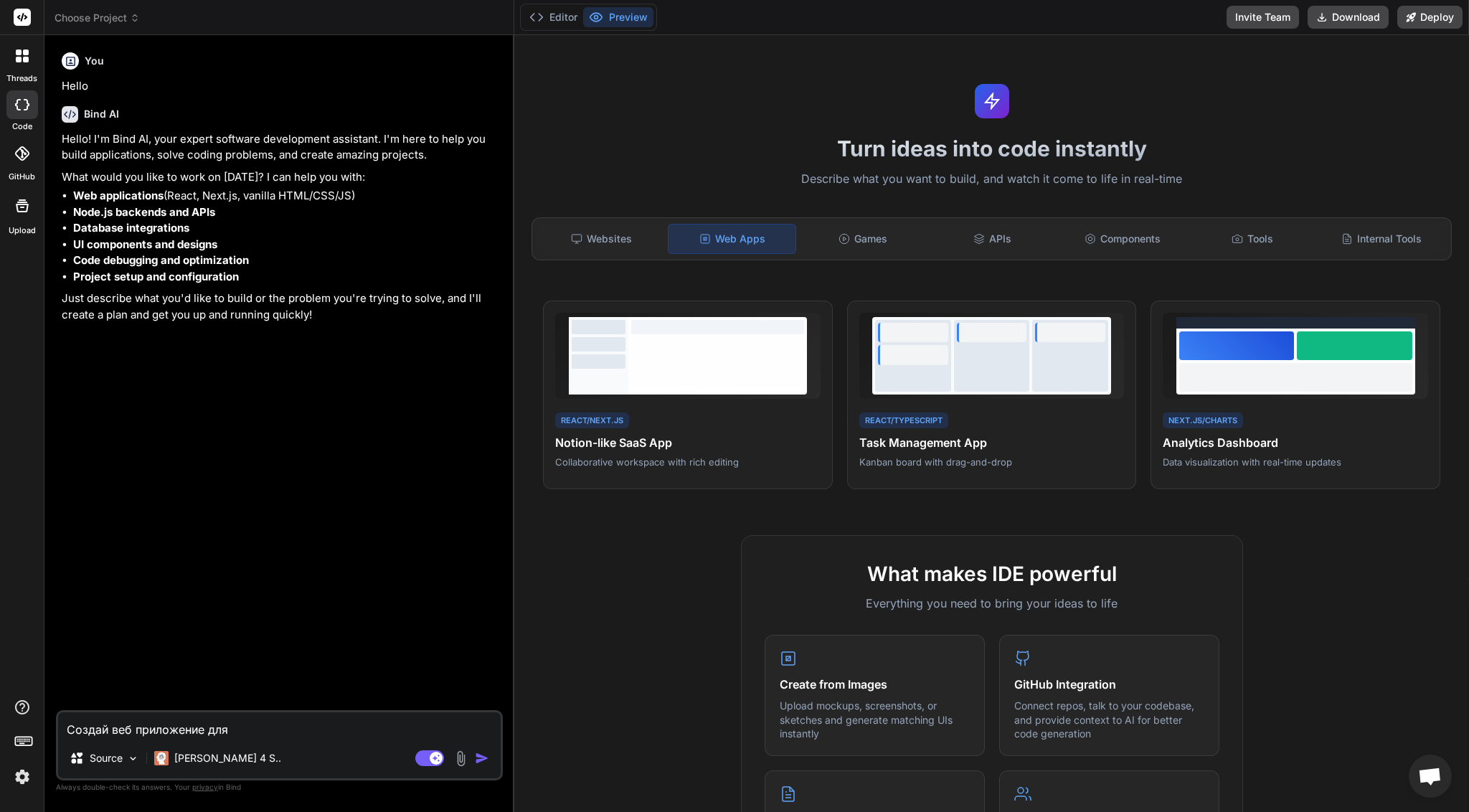
type textarea "Создай веб приложение для у"
type textarea "x"
type textarea "Создай веб приложение для уп"
type textarea "x"
type textarea "Создай веб приложение для упр"
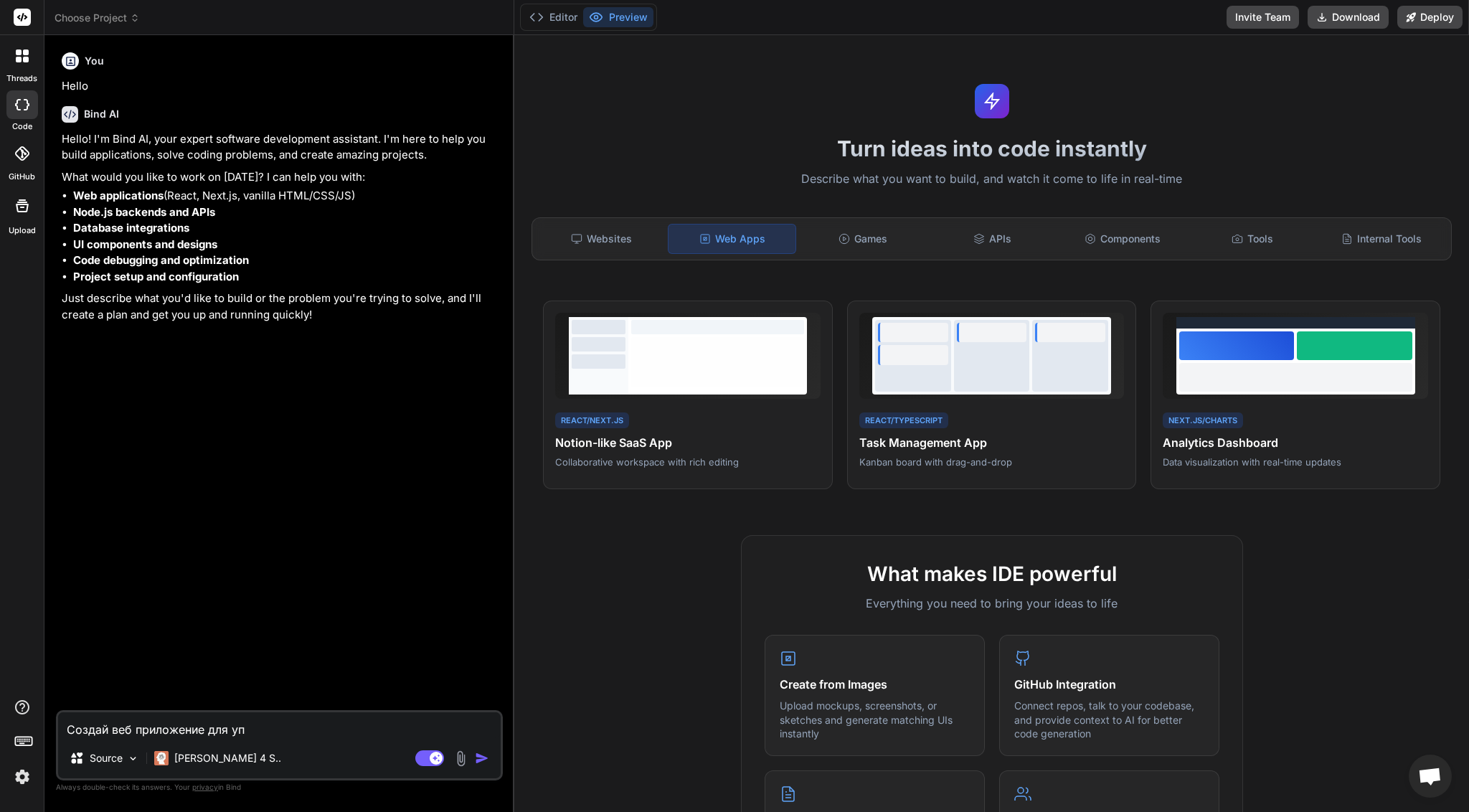
type textarea "x"
type textarea "Создай веб приложение для упра"
type textarea "x"
type textarea "Создай веб приложение для управ"
type textarea "x"
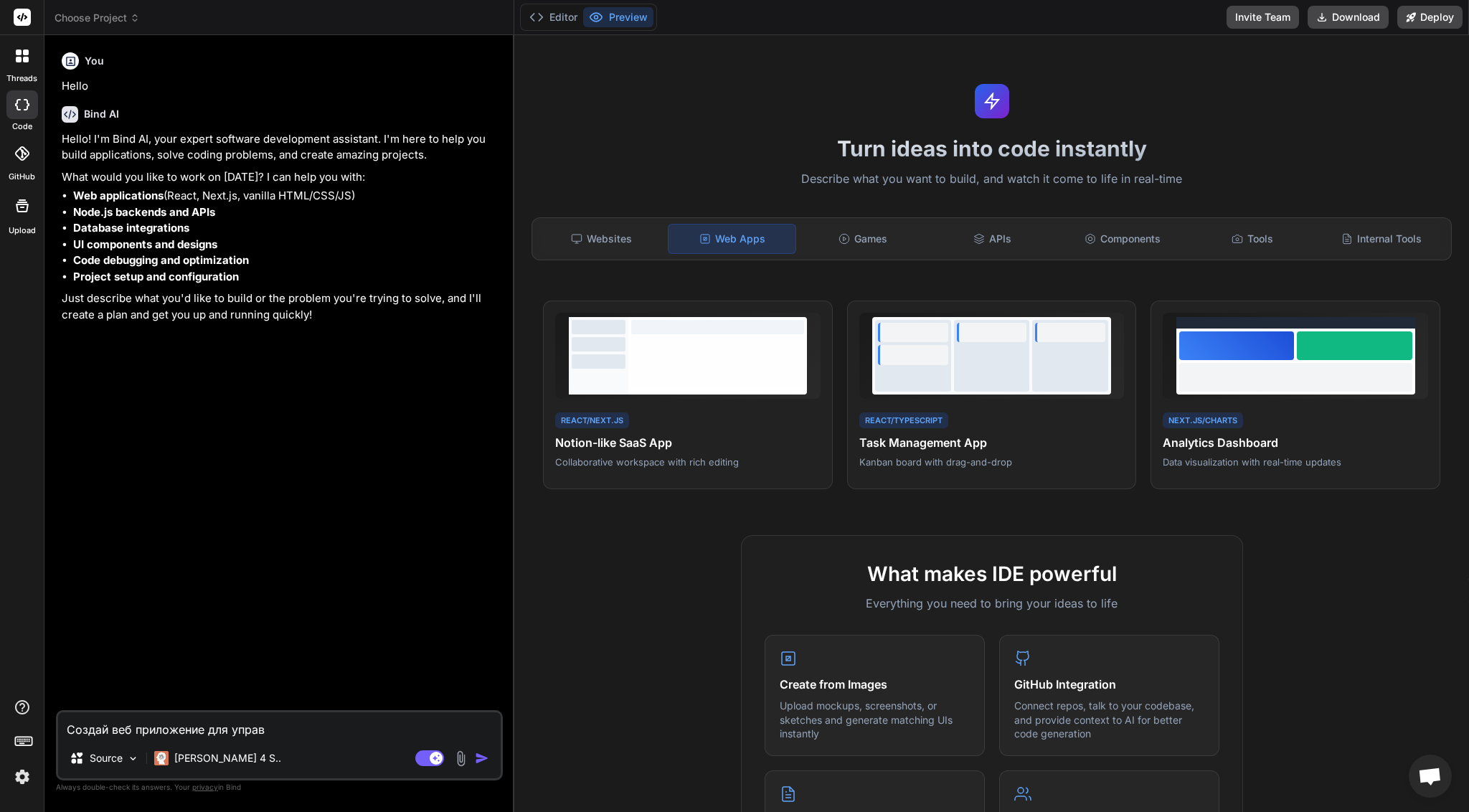
type textarea "Создай веб приложение для управл"
type textarea "x"
type textarea "Создай веб приложение для управле"
type textarea "x"
type textarea "Создай веб приложение для управлен"
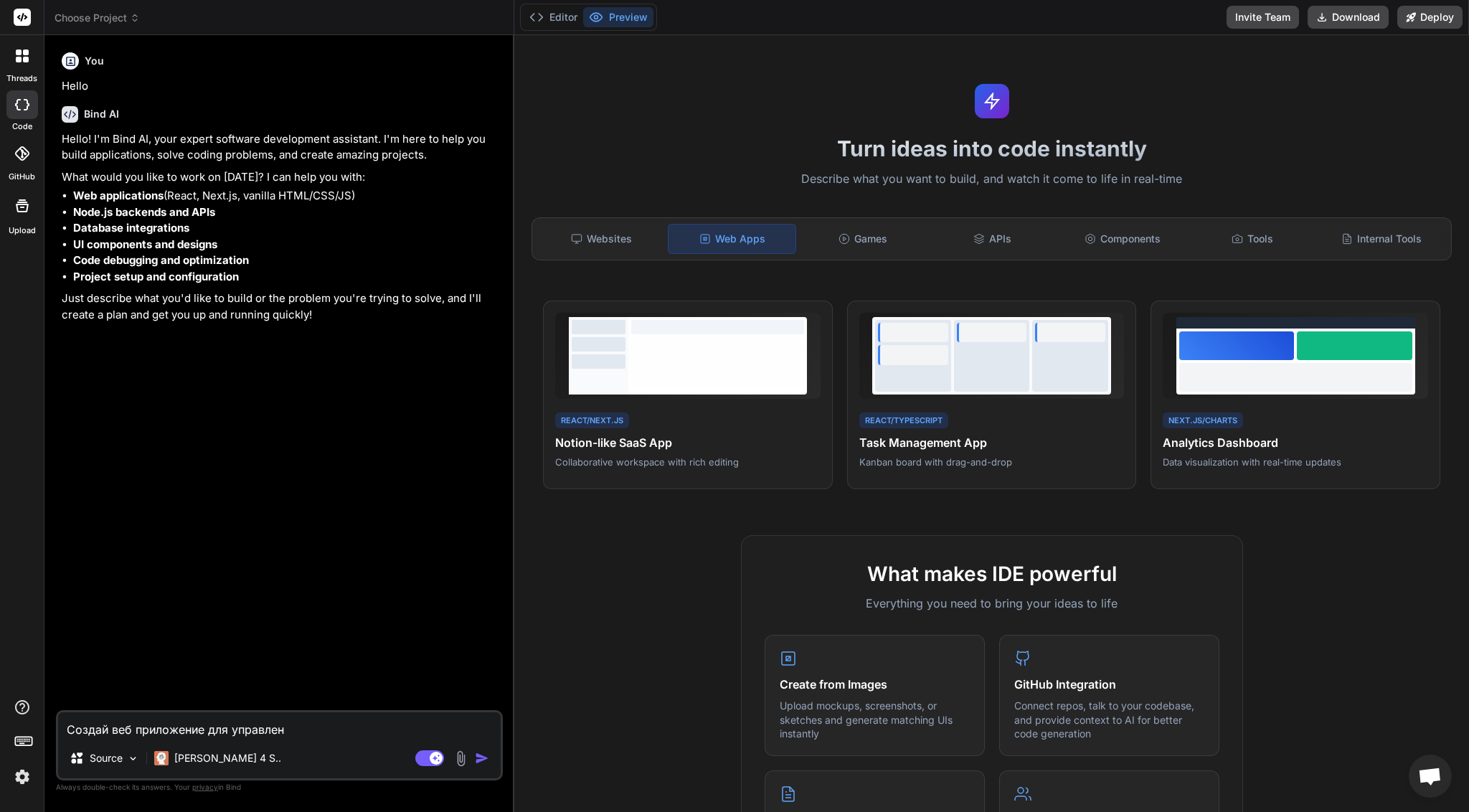
type textarea "x"
type textarea "Создай веб приложение для управлени"
type textarea "x"
type textarea "Создай веб приложение для управления"
type textarea "x"
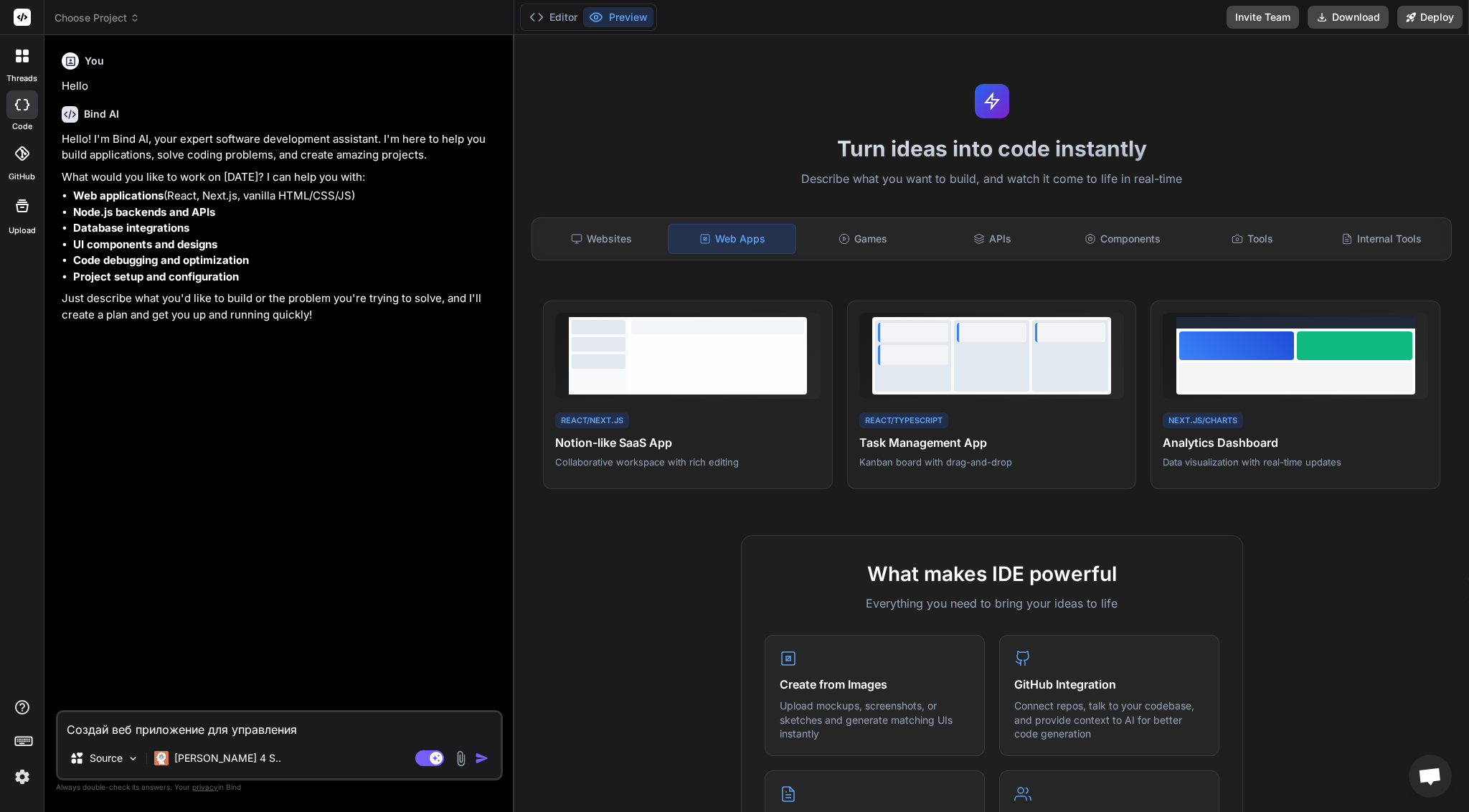
type textarea "Создай веб приложение для управления"
type textarea "x"
type textarea "Создай веб приложение для управления н"
type textarea "x"
type textarea "Создай веб приложение для управления"
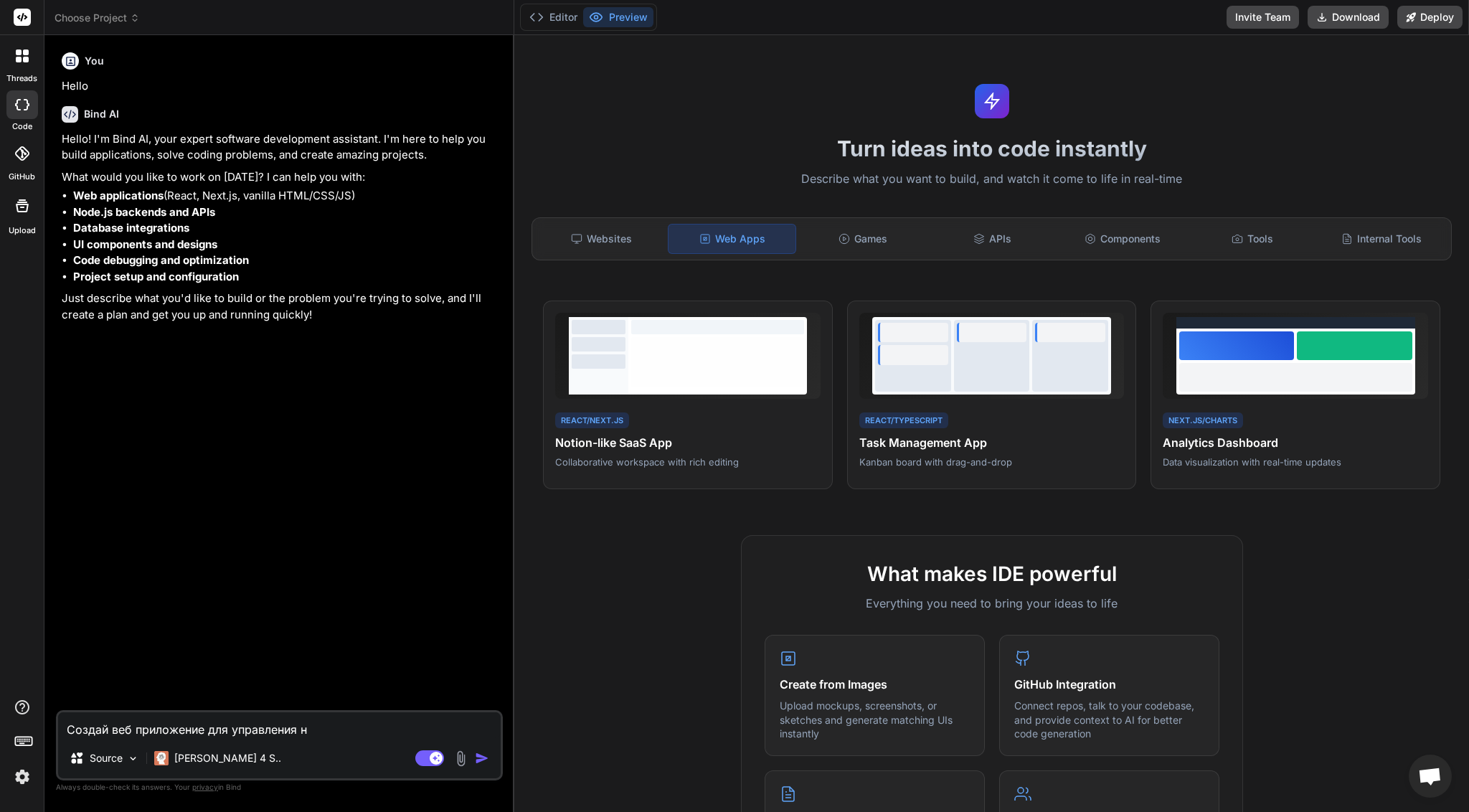
type textarea "x"
type textarea "Создай веб приложение для управления и"
type textarea "x"
type textarea "Создай веб приложение для управления ин"
type textarea "x"
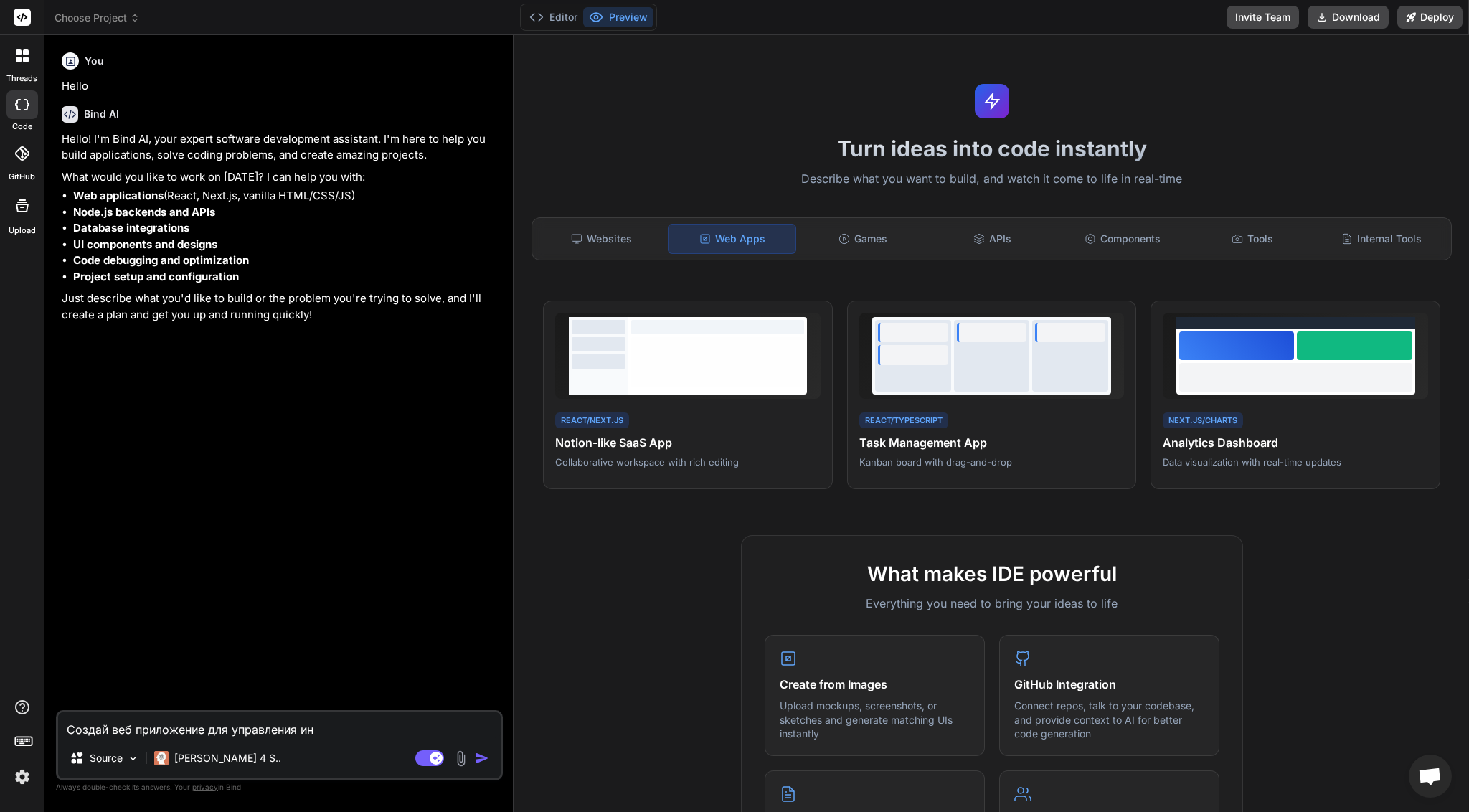
type textarea "Создай веб приложение для управления инв"
type textarea "x"
type textarea "Создай веб приложение для управления инве"
type textarea "x"
type textarea "Создай веб приложение для управления инвес"
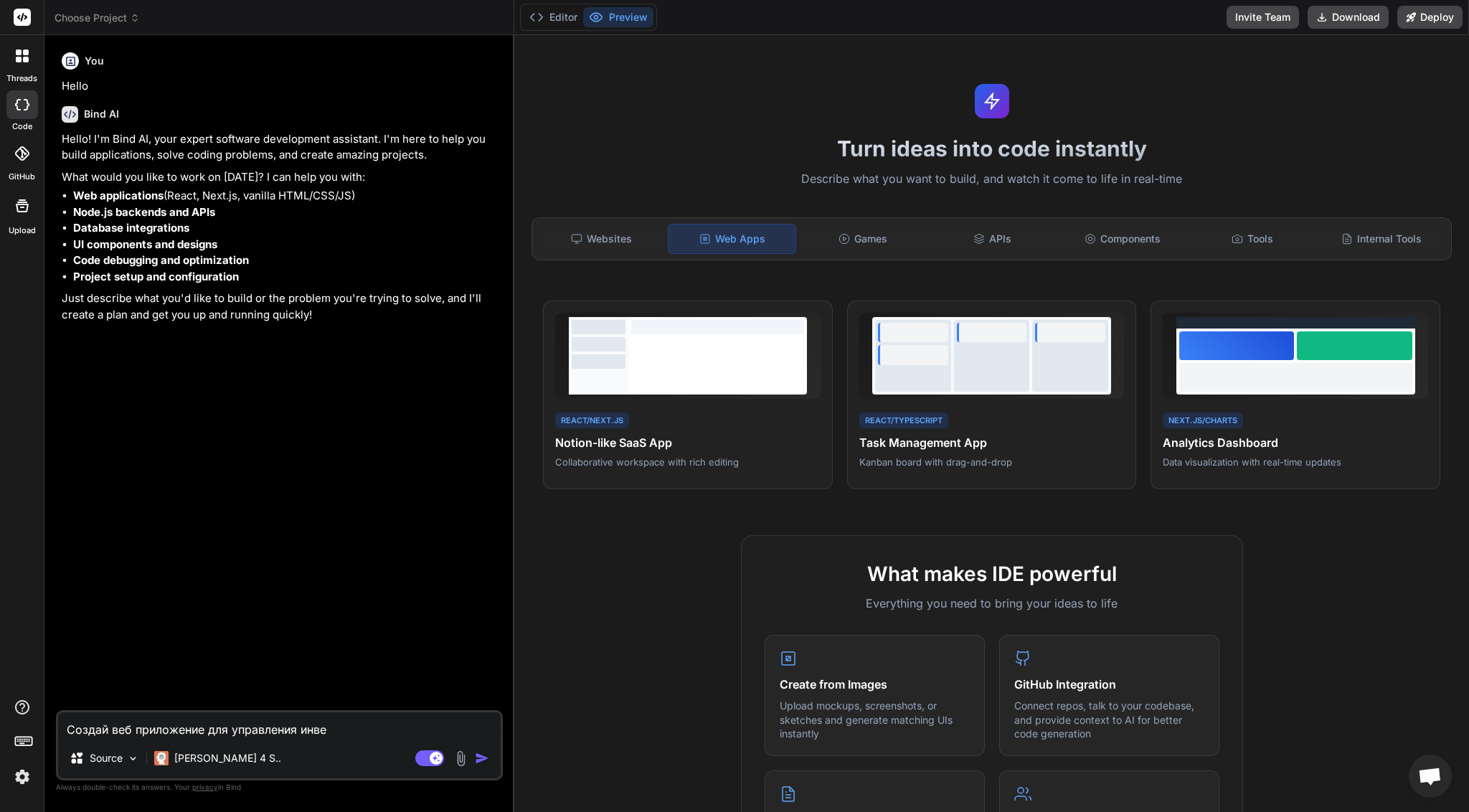
type textarea "x"
type textarea "Создай веб приложение для управления инвест"
type textarea "x"
type textarea "Создай веб приложение для управления инвести"
type textarea "x"
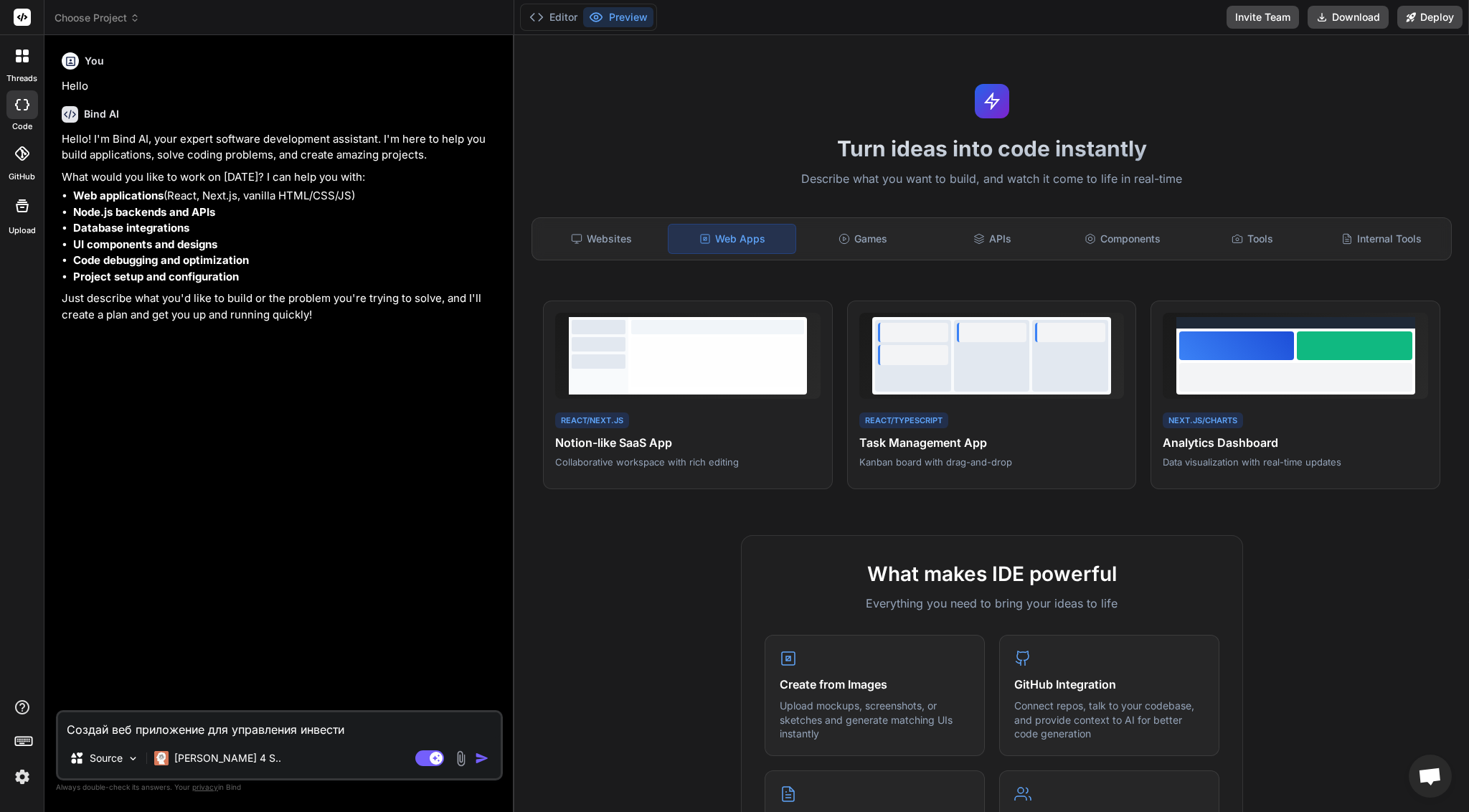
type textarea "Создай веб приложение для управления инвестиц"
type textarea "x"
type textarea "Создай веб приложение для управления инвестици"
type textarea "x"
type textarea "Создай веб приложение для управления инвестиция"
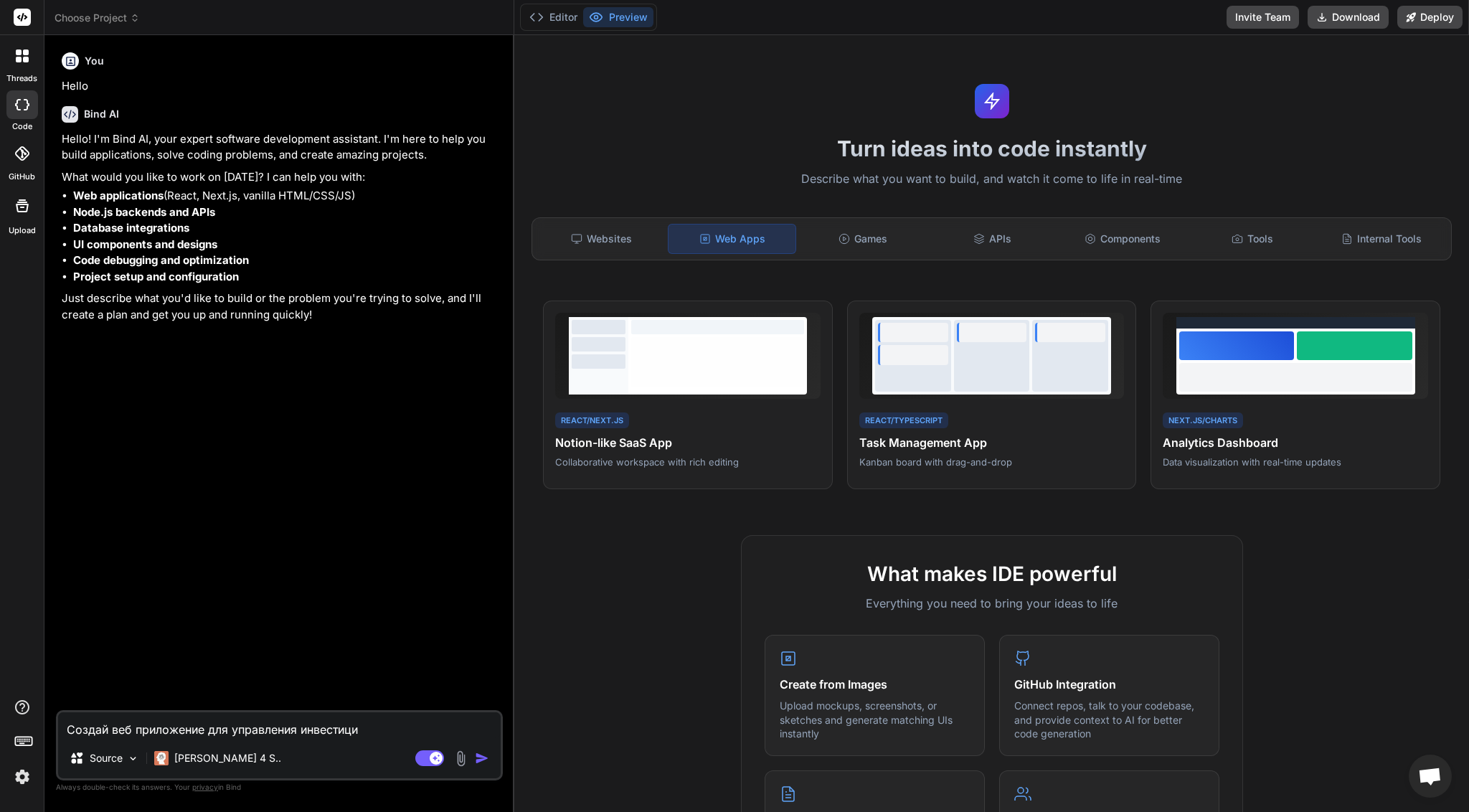
type textarea "x"
type textarea "Создай веб приложение для управления инвестициям"
type textarea "x"
type textarea "Создай веб приложение для управления инвестициями"
type textarea "x"
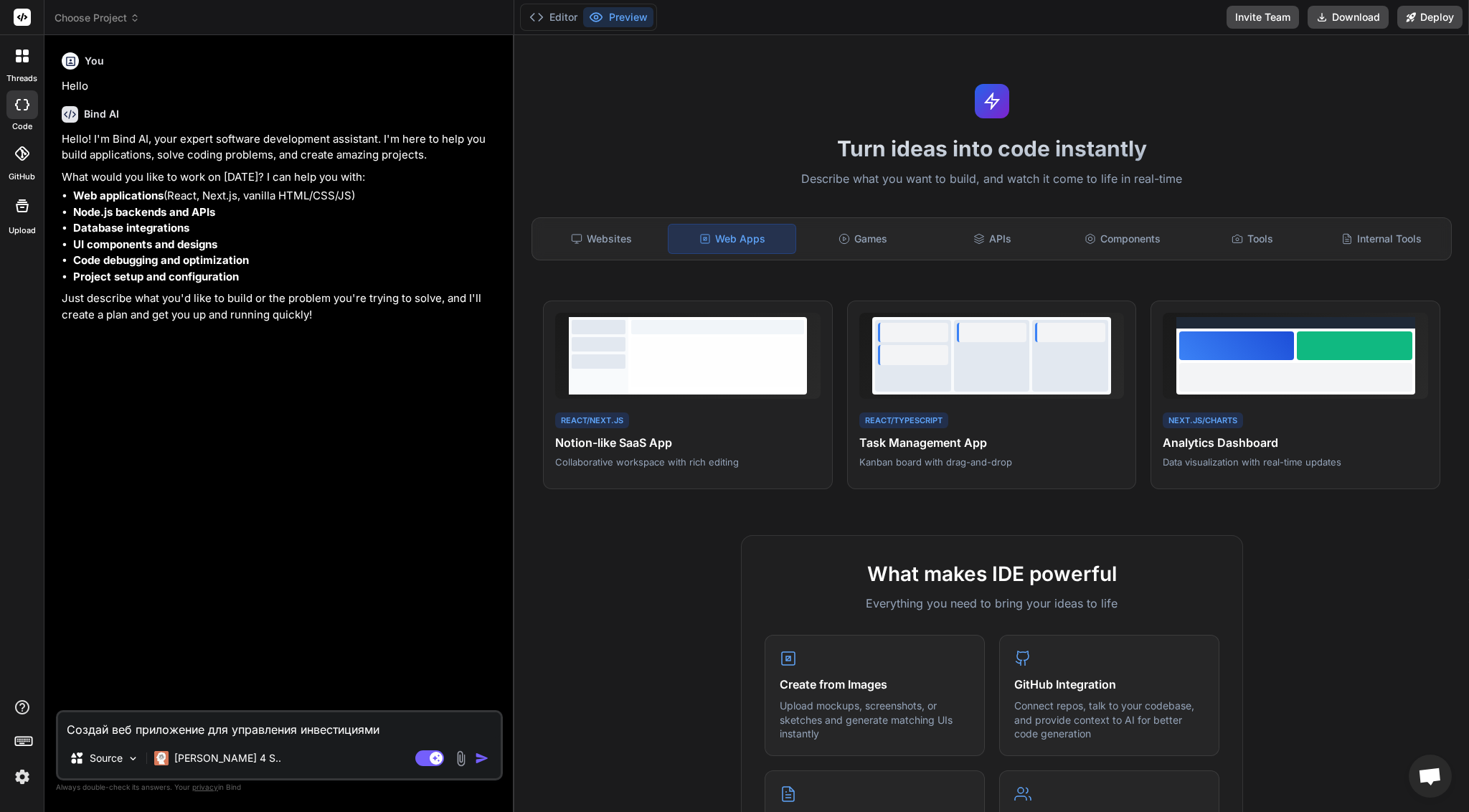
type textarea "Создай веб приложение для управления инвестициями"
type textarea "x"
type textarea "Создай веб приложение для управления инвестициями в"
type textarea "x"
type textarea "Создай веб приложение для управления инвестициями в"
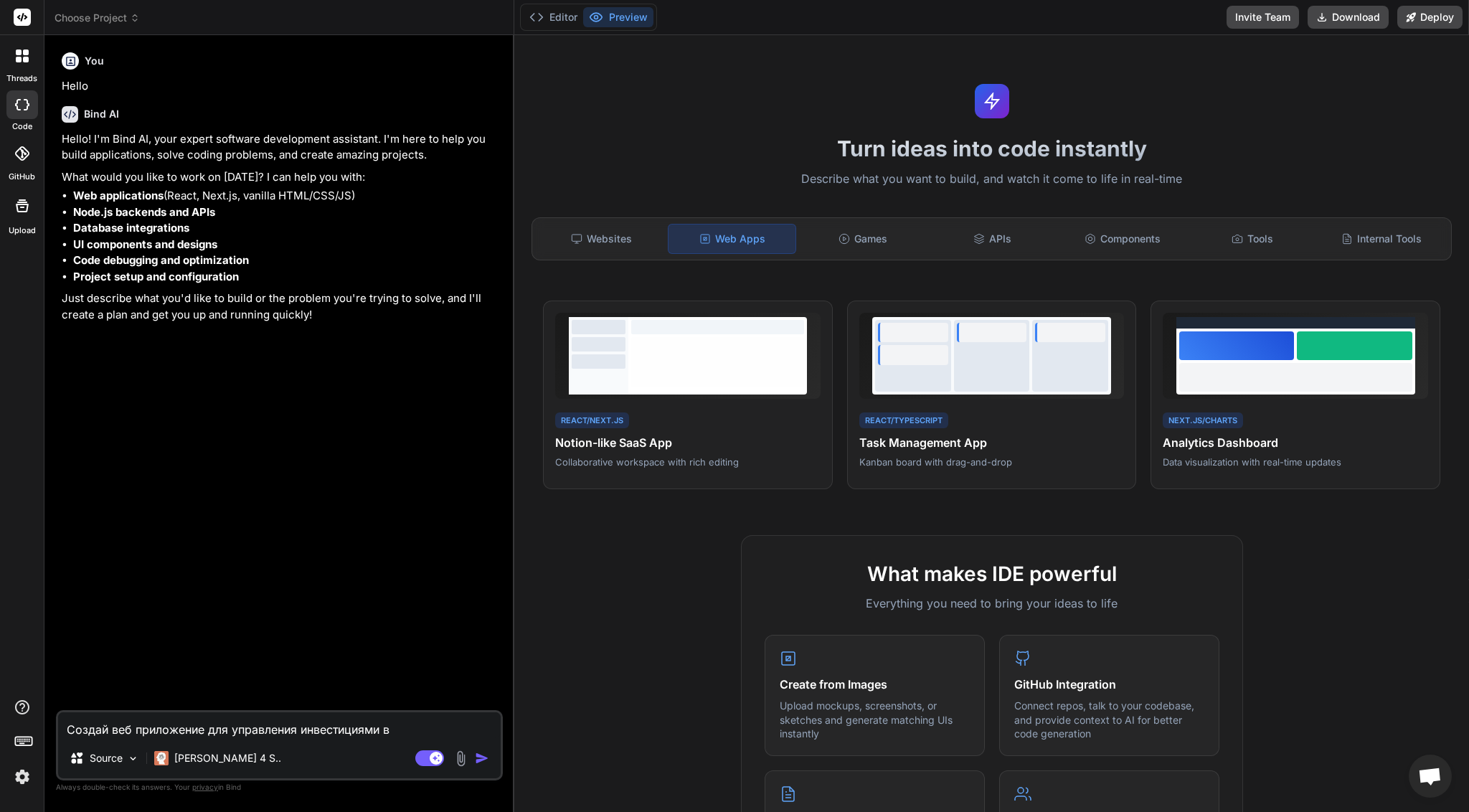
type textarea "x"
type textarea "Создай веб приложение для управления инвестициями в Е"
type textarea "x"
type textarea "Создай веб приложение для управления инвестициями в Е0"
type textarea "x"
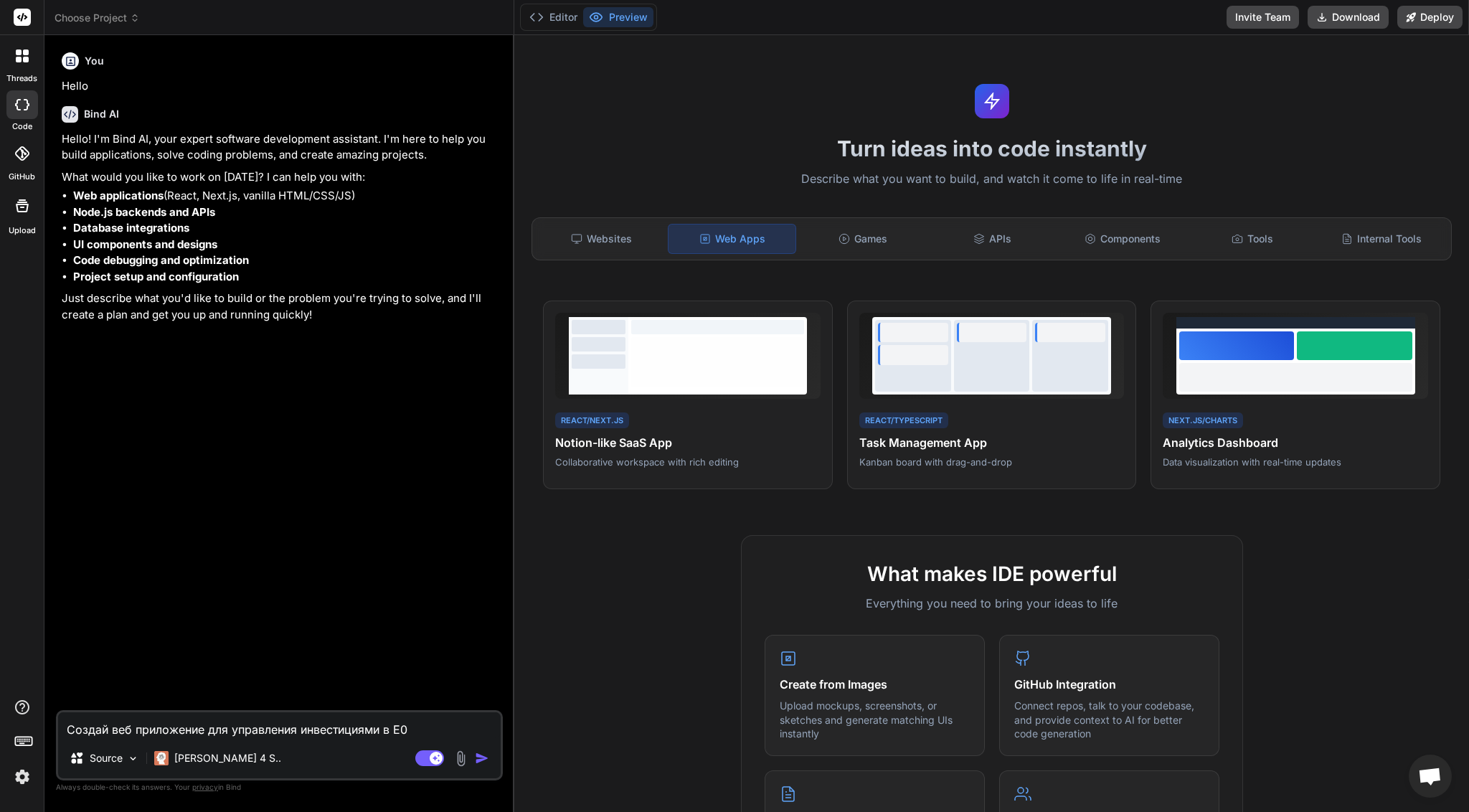
type textarea "Создай веб приложение для управления инвестициями в Е"
type textarea "x"
type textarea "Создай веб приложение для управления инвестициями в Е-"
type textarea "x"
type textarea "Создай веб приложение для управления инвестициями в Е-Ш"
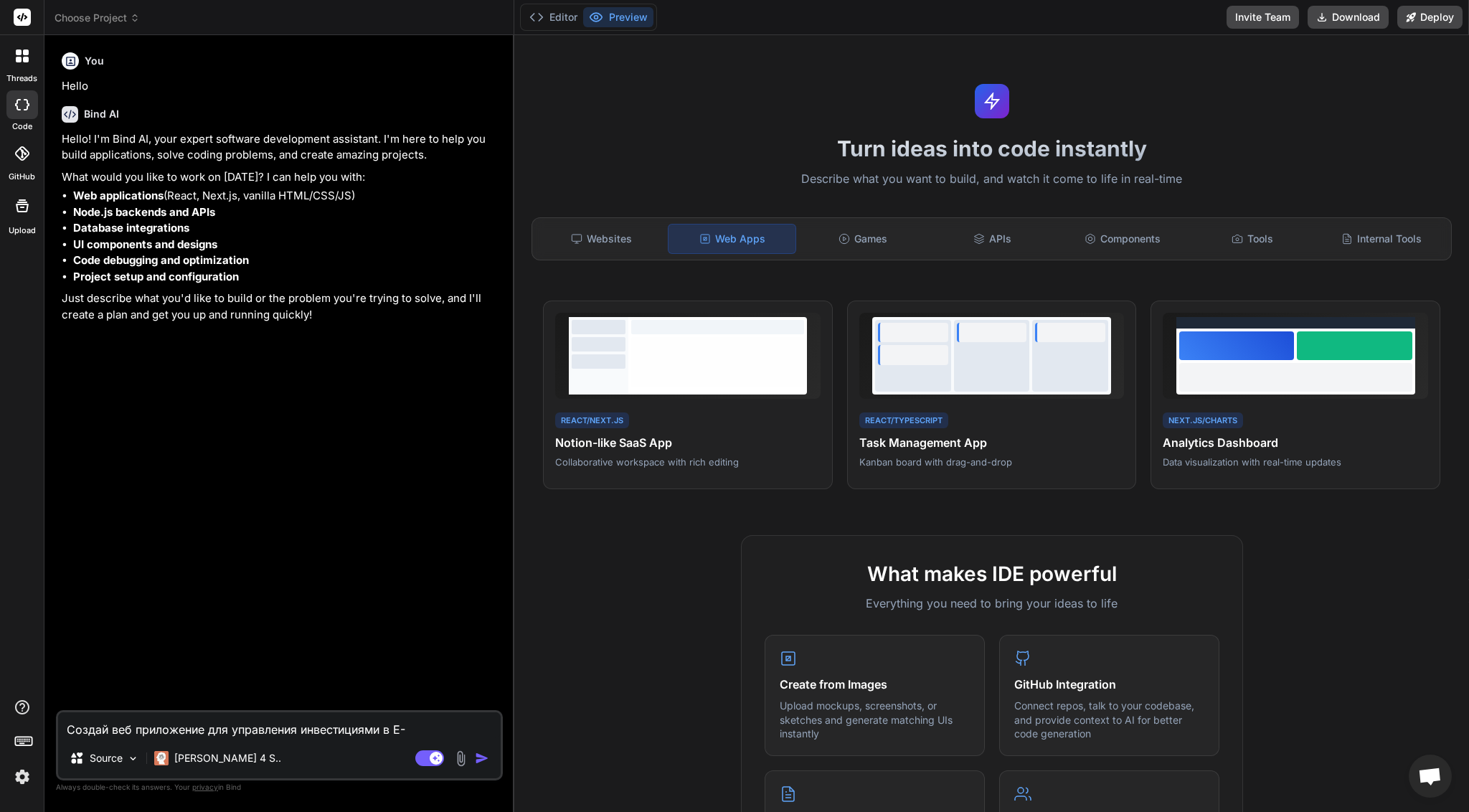
type textarea "x"
type textarea "Создай веб приложение для управления инвестициями в Е-Шт"
type textarea "x"
type textarea "Создай веб приложение для управления инвестициями в Е-Штм"
type textarea "x"
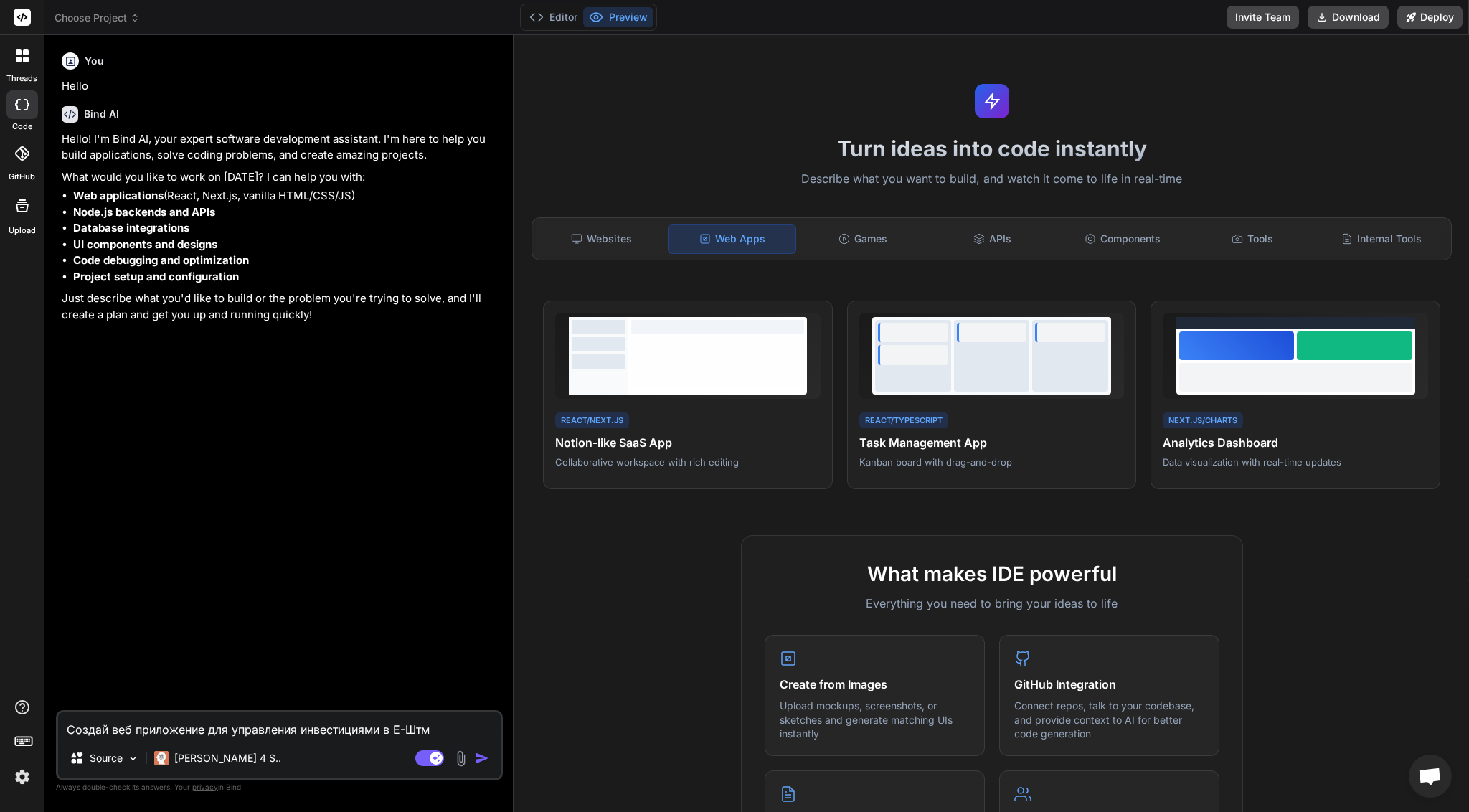
type textarea "Создай веб приложение для управления инвестициями в Е-Штму"
type textarea "x"
type textarea "Создай веб приложение для управления инвестициями в Е-Штмуы"
type textarea "x"
type textarea "Создай веб приложение для управления инвестициями в Е-Штмуые"
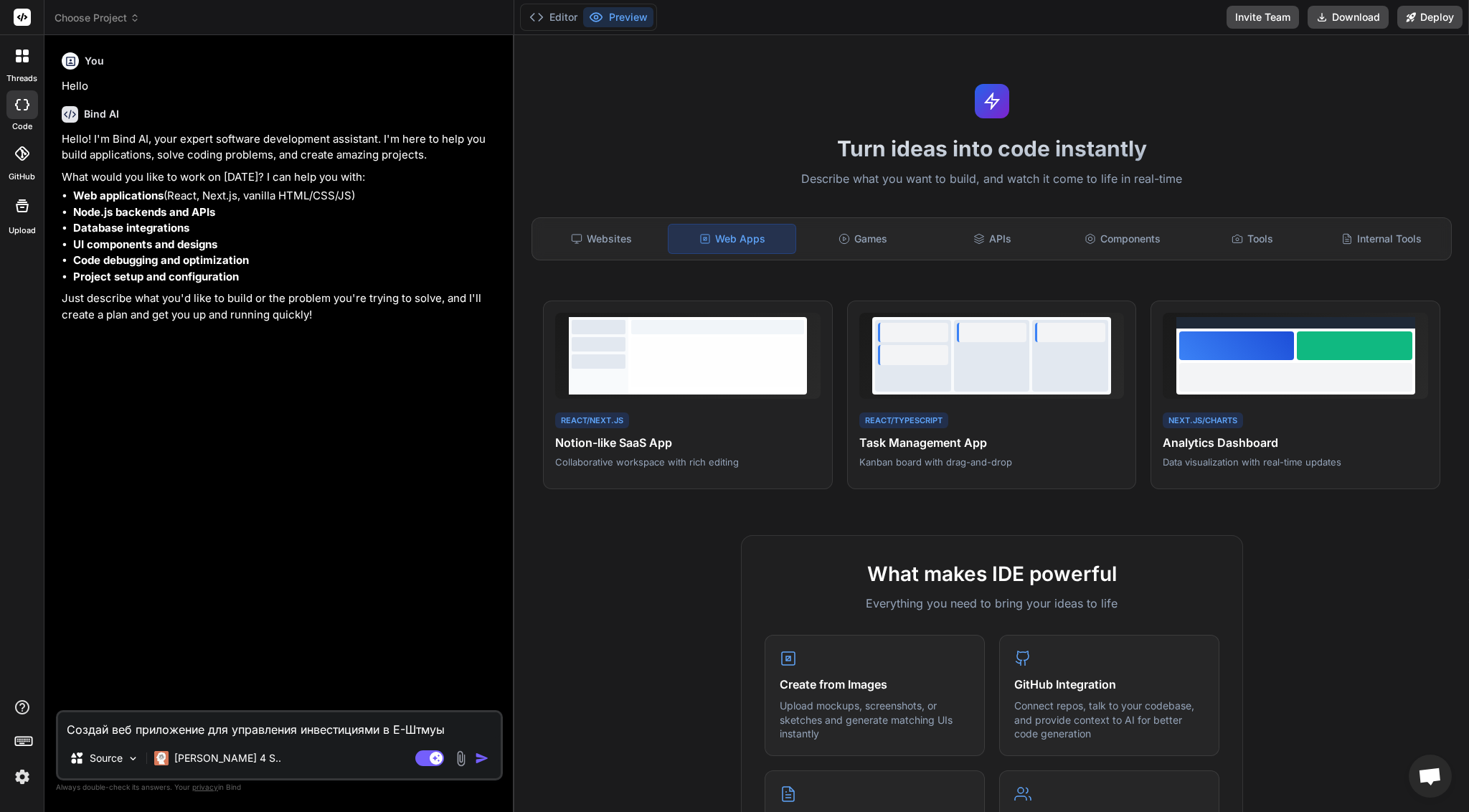
type textarea "x"
type textarea "Создай веб приложение для управления инвестициями в Е-Штмуыею"
type textarea "x"
type textarea "Создай веб приложение для управления инвестициями в Е-Штмуые"
type textarea "x"
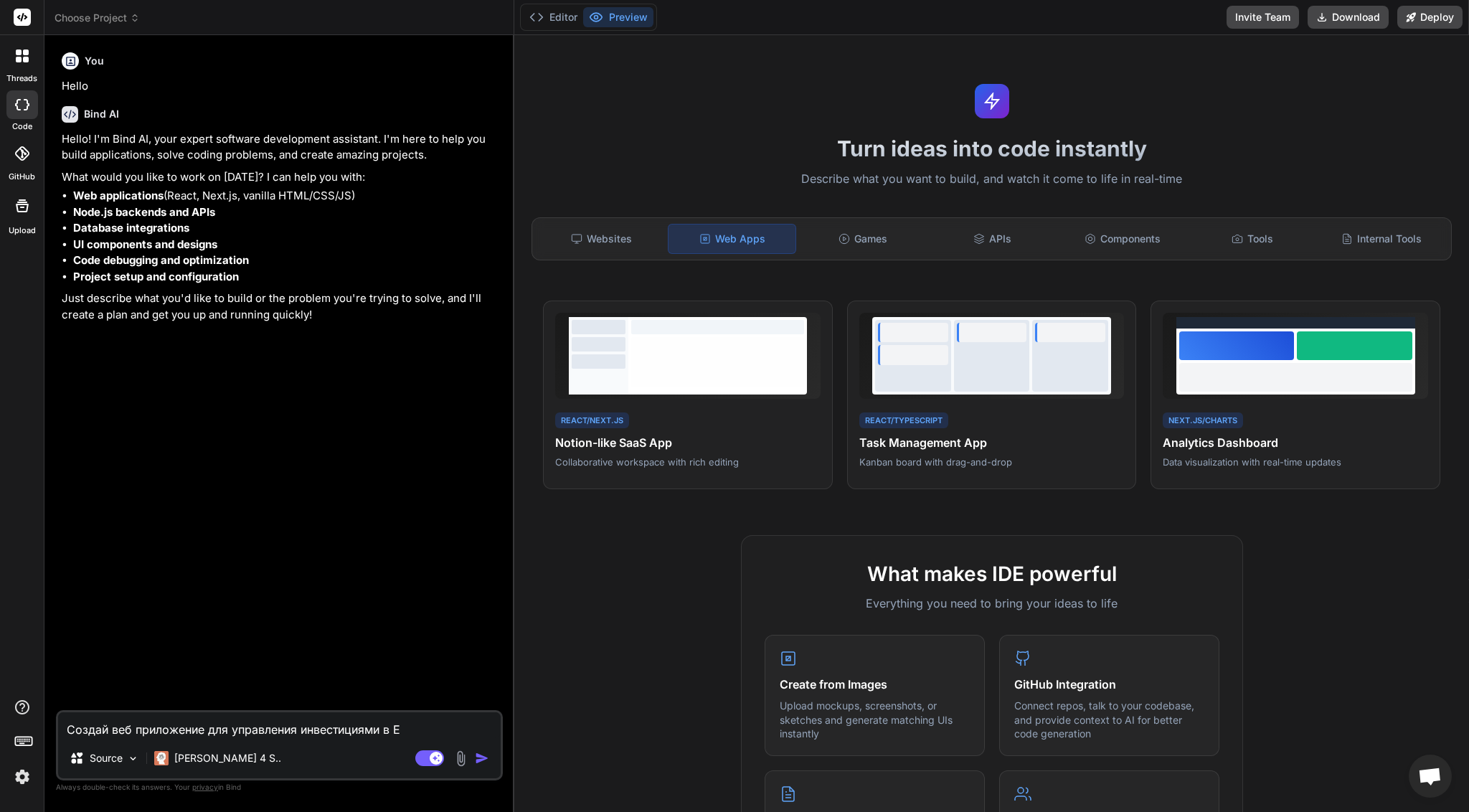
type textarea "Создай веб приложение для управления инвестициями в"
type textarea "x"
type textarea "Создай веб приложение для управления инвестициями в T"
type textarea "x"
type textarea "Создай веб приложение для управления инвестициями в T-Invest."
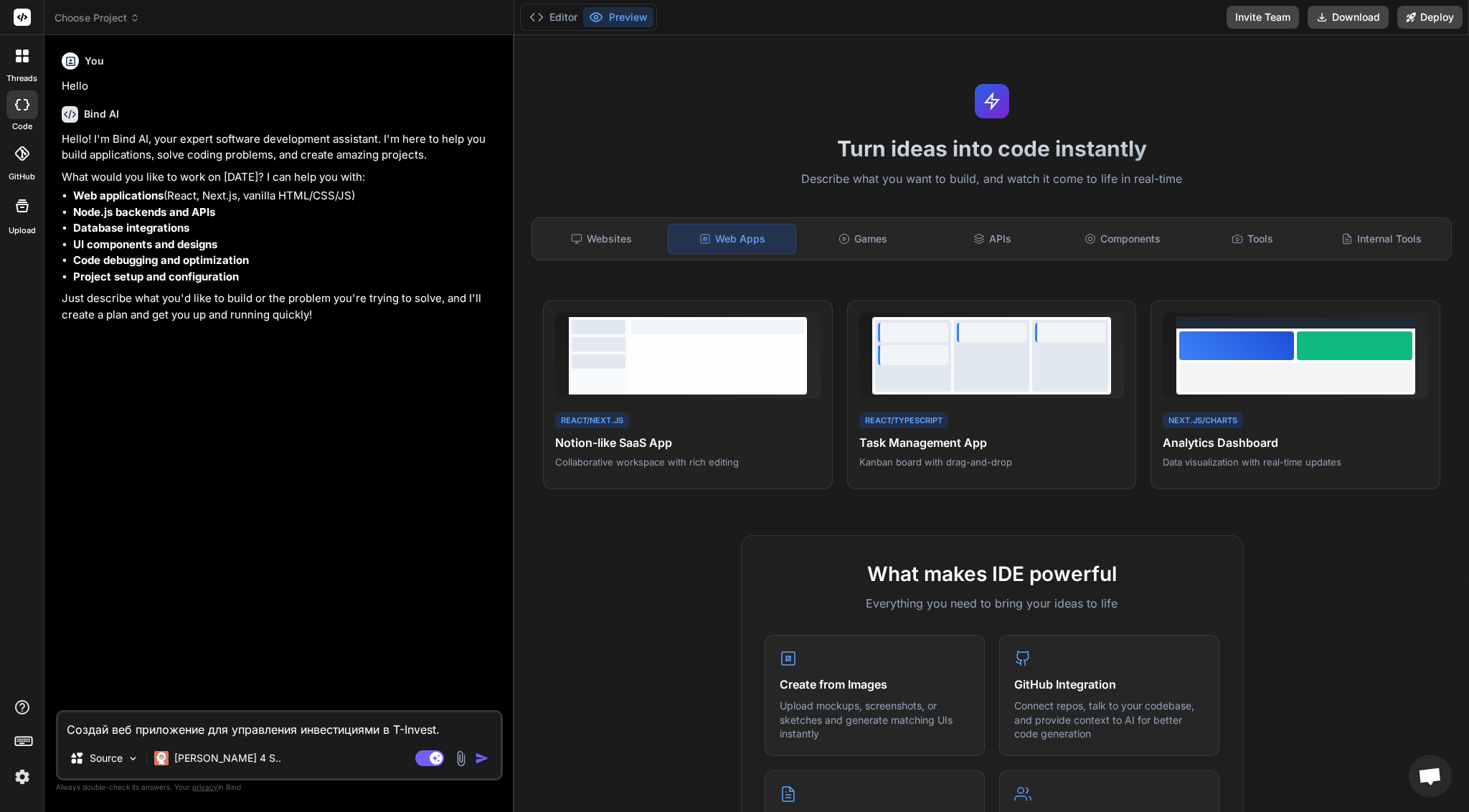
type textarea "x"
type textarea "Создай веб приложение для управления инвестициями в T-Invest. Я"
type textarea "x"
type textarea "Создай веб приложение для управления инвестициями в T-Invest. Я"
type textarea "x"
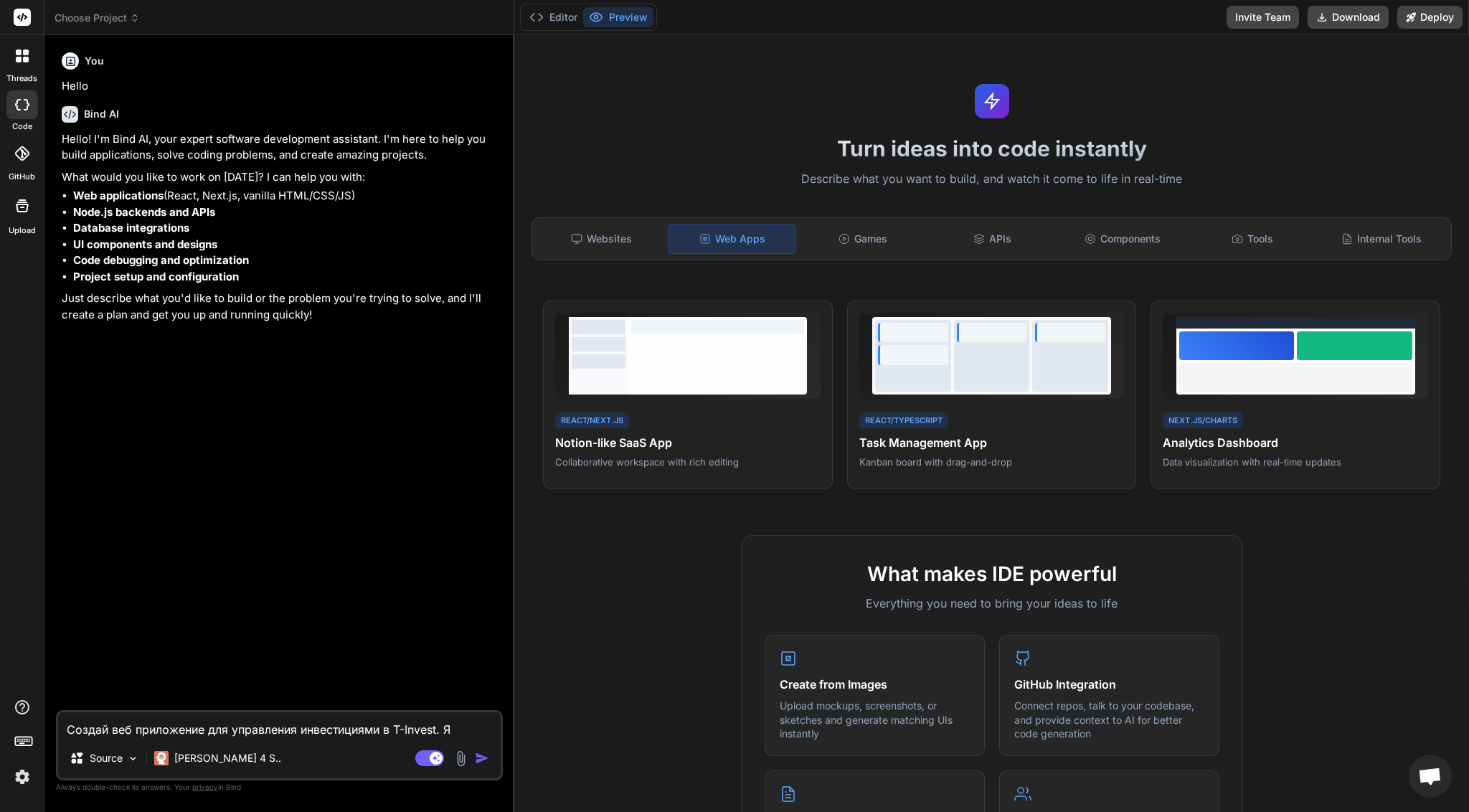
type textarea "Создай веб приложение для управления инвестициями в T-Invest. Я у"
type textarea "x"
type textarea "Создай веб приложение для управления инвестициями в T-Invest. Я уж"
type textarea "x"
type textarea "Создай веб приложение для управления инвестициями в T-Invest. Я уже"
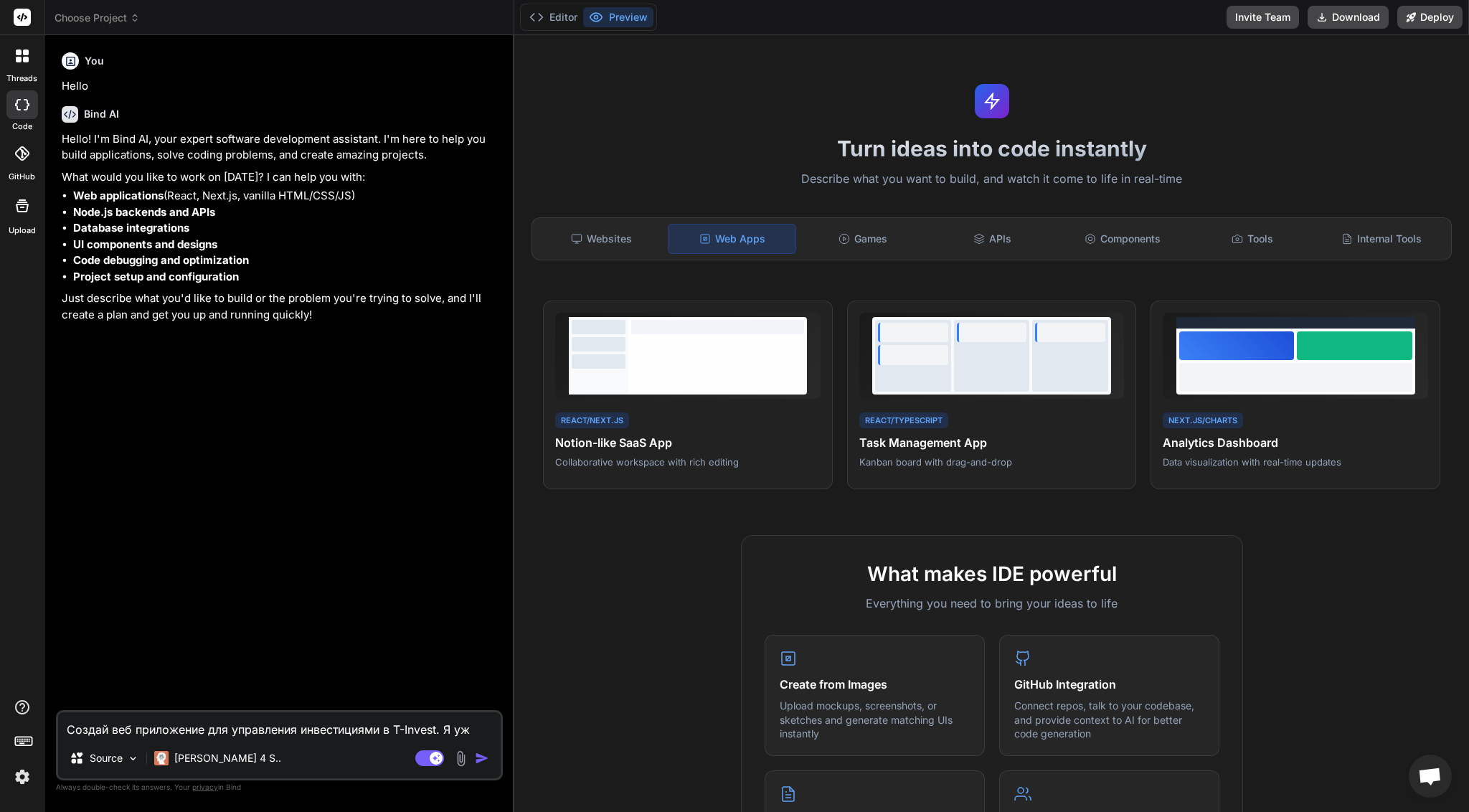
type textarea "x"
type textarea "Создай веб приложение для управления инвестициями в T-Invest. Я уже"
type textarea "x"
type textarea "Создай веб приложение для управления инвестициями в T-Invest. Я уже с"
type textarea "x"
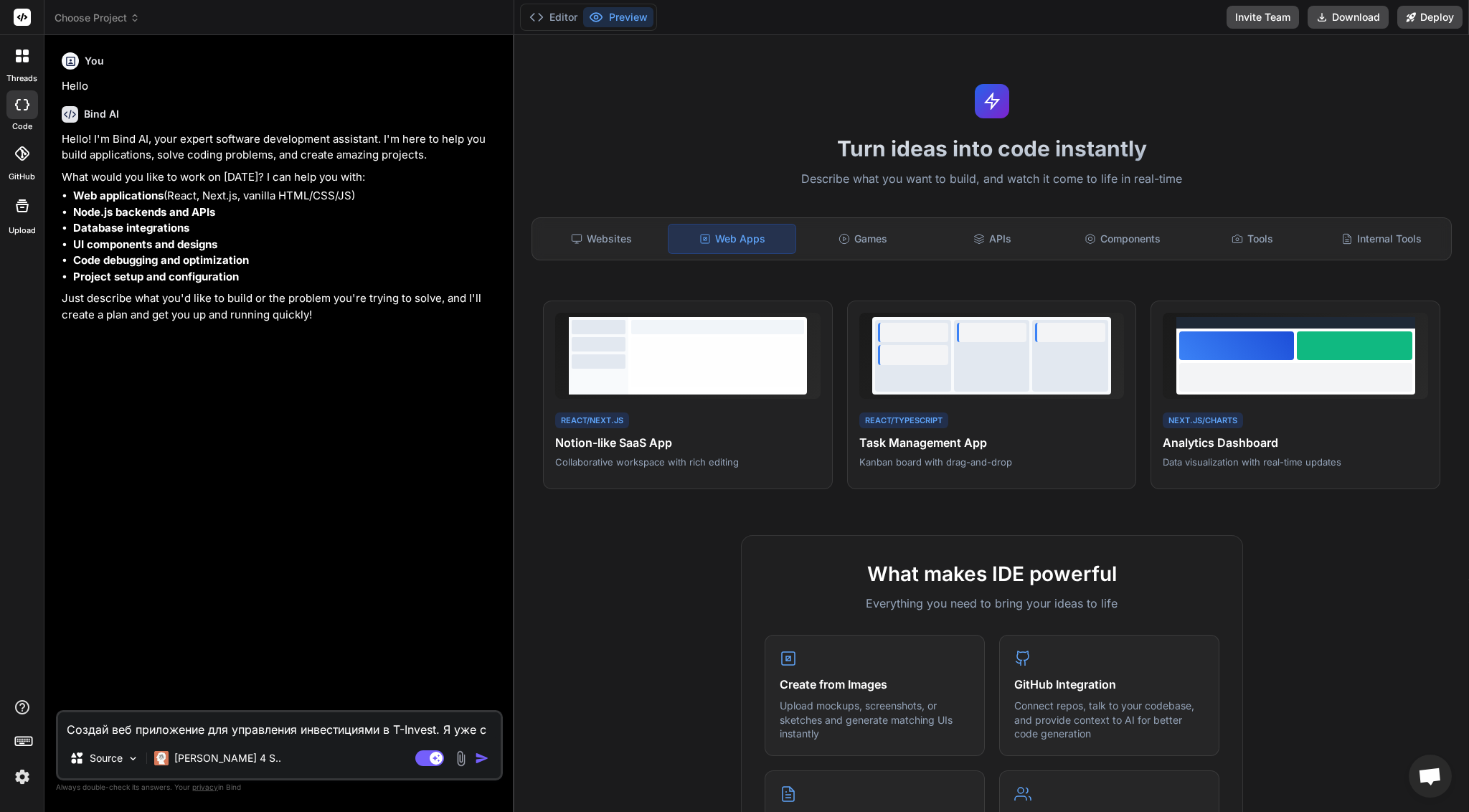
type textarea "Создай веб приложение для управления инвестициями в T-Invest. Я уже сд"
type textarea "x"
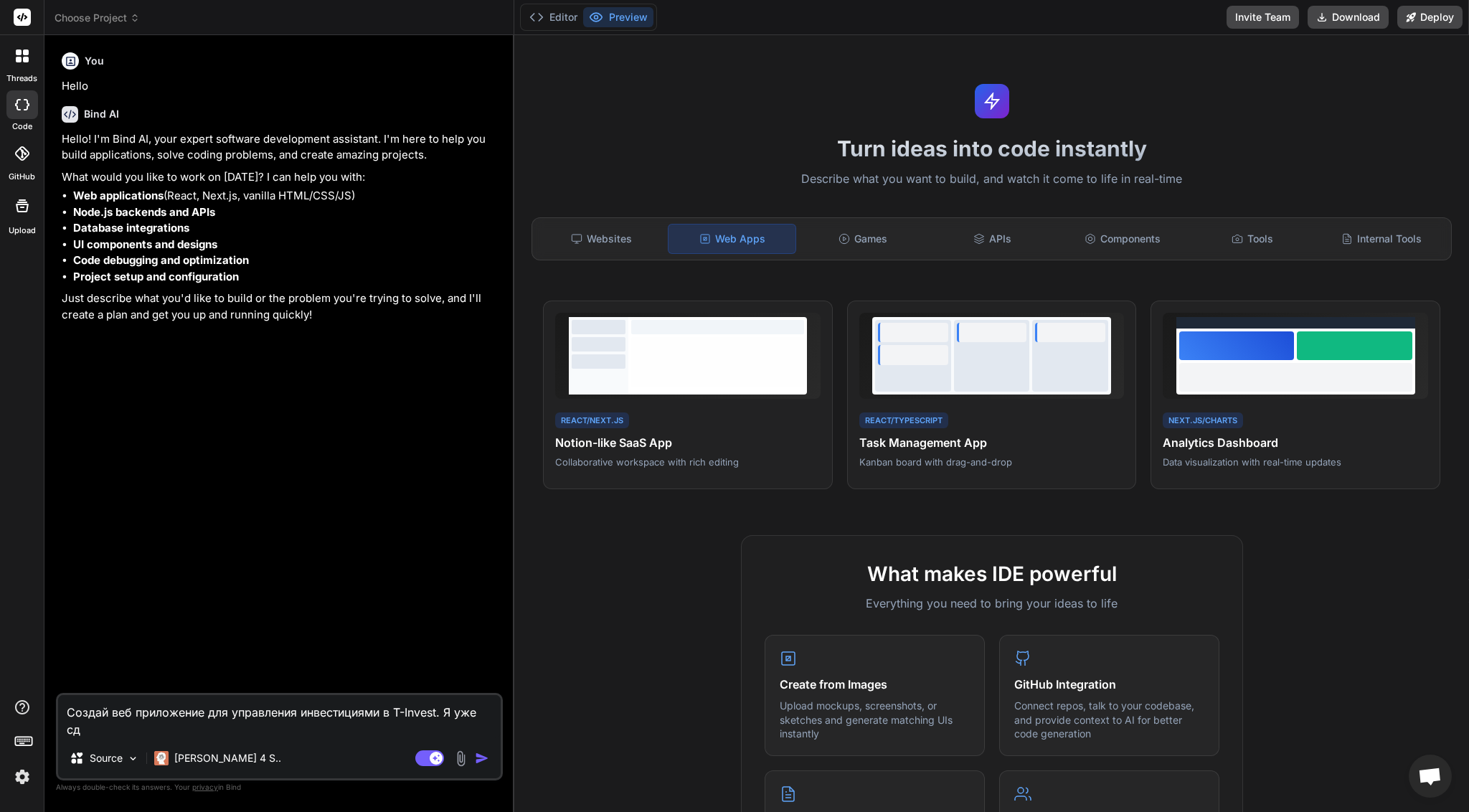
type textarea "Создай веб приложение для управления инвестициями в T-Invest. Я уже сде"
type textarea "x"
type textarea "Создай веб приложение для управления инвестициями в T-Invest. Я уже сдел"
type textarea "x"
type textarea "Создай веб приложение для управления инвестициями в T-Invest. Я уже сдела"
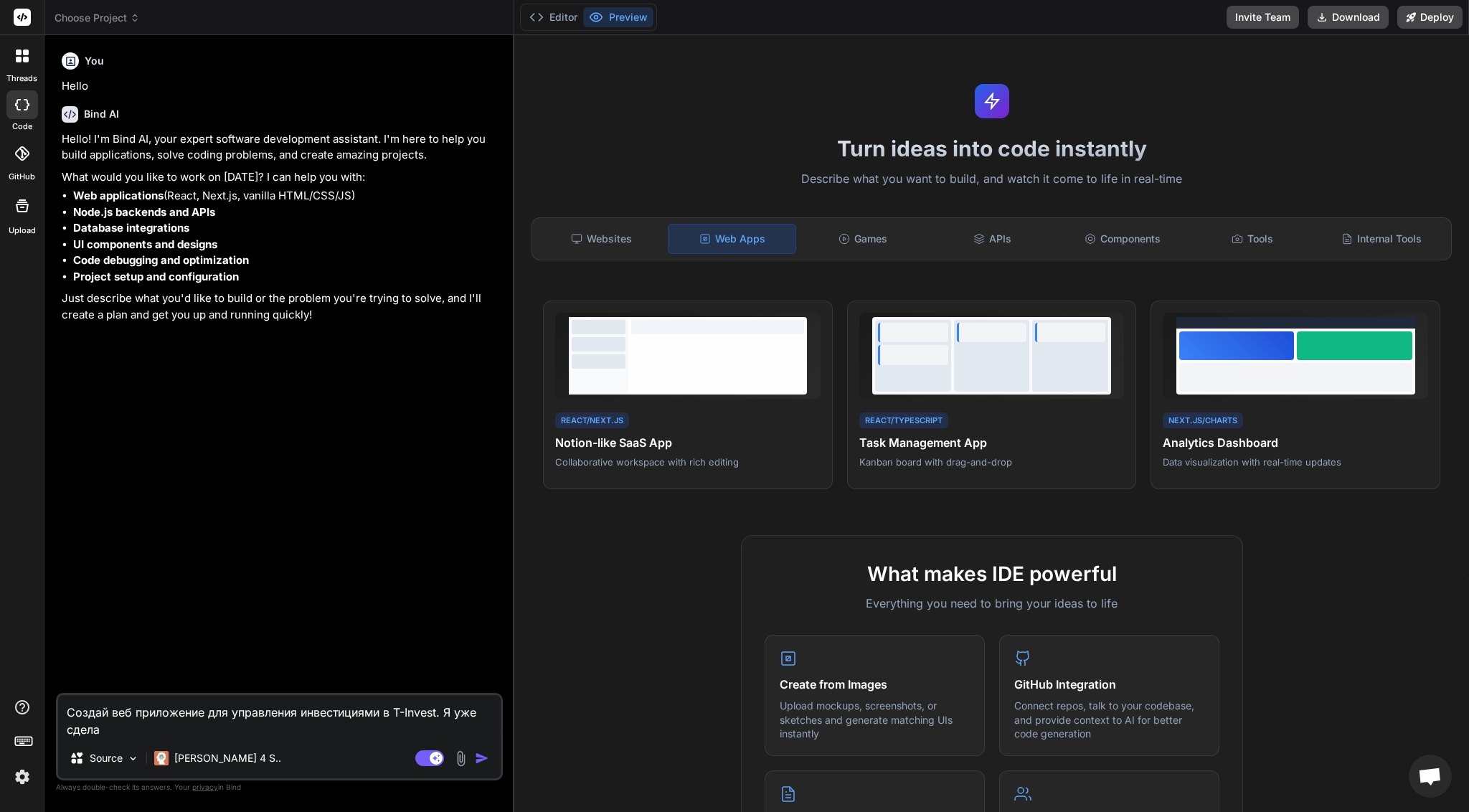
type textarea "x"
type textarea "Создай веб приложение для управления инвестициями в T-Invest. Я уже сделал"
type textarea "x"
type textarea "Создай веб приложение для управления инвестициями в T-Invest. Я уже сделал"
type textarea "x"
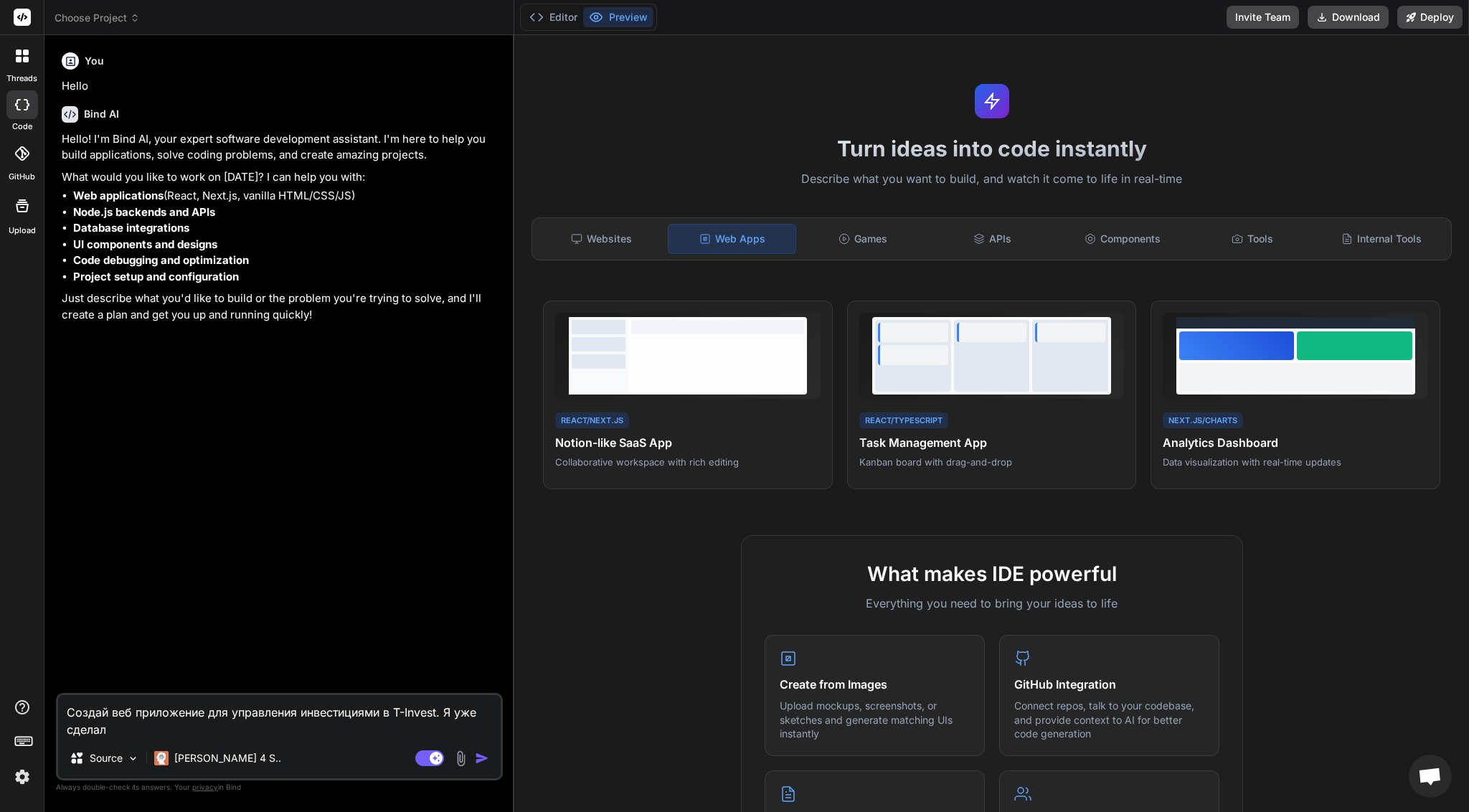
type textarea "Создай веб приложение для управления инвестициями в T-Invest. Я уже сделал M"
type textarea "x"
type textarea "Создай веб приложение для управления инвестициями в T-Invest. Я уже сделал MV"
type textarea "x"
type textarea "Создай веб приложение для управления инвестициями в T-Invest. Я уже сделал MVP"
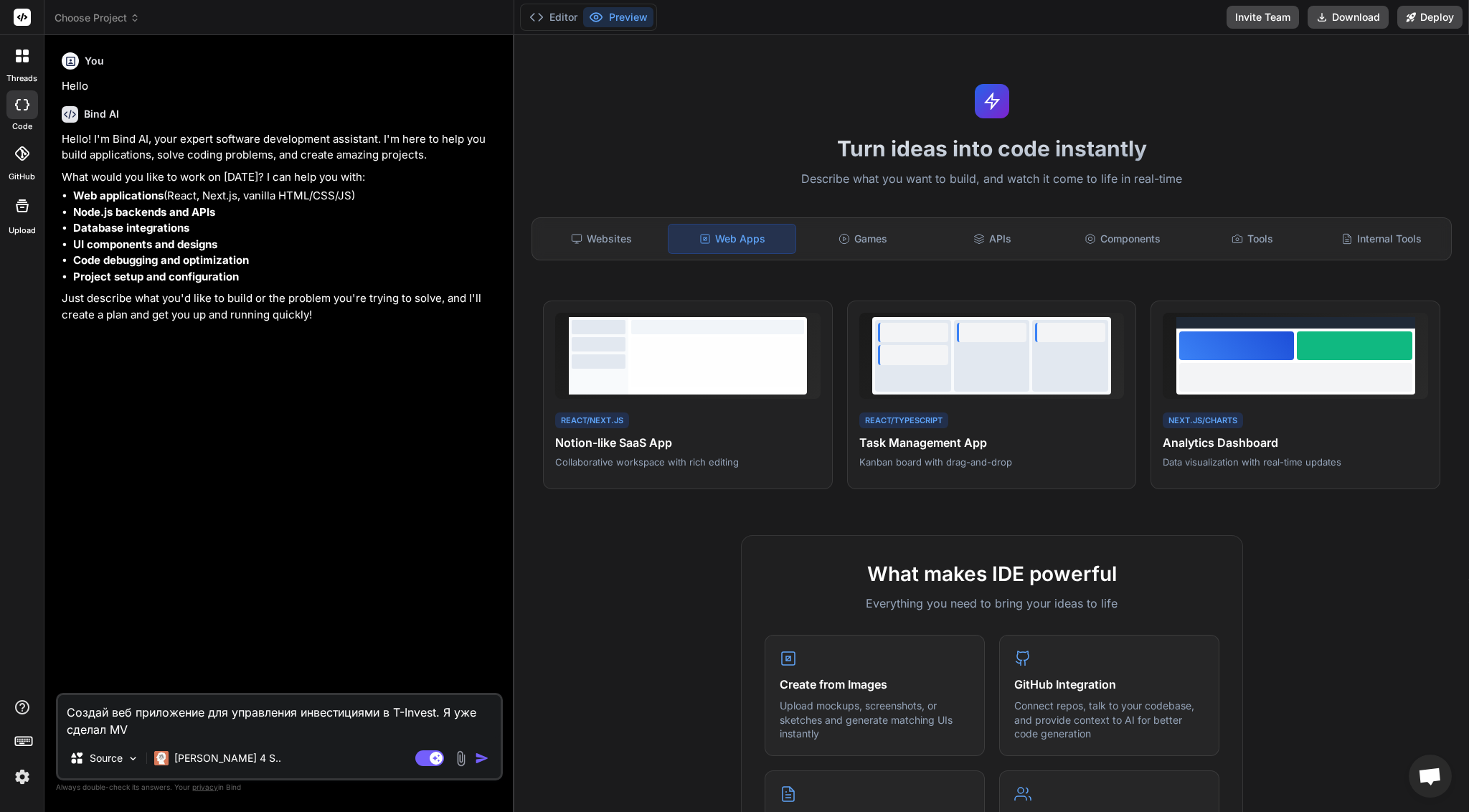
type textarea "x"
type textarea "Создай веб приложение для управления инвестициями в T-Invest. Я уже сделал MVP"
type textarea "x"
type textarea "Создай веб приложение для управления инвестициями в T-Invest. Я уже сделал MVP d"
type textarea "x"
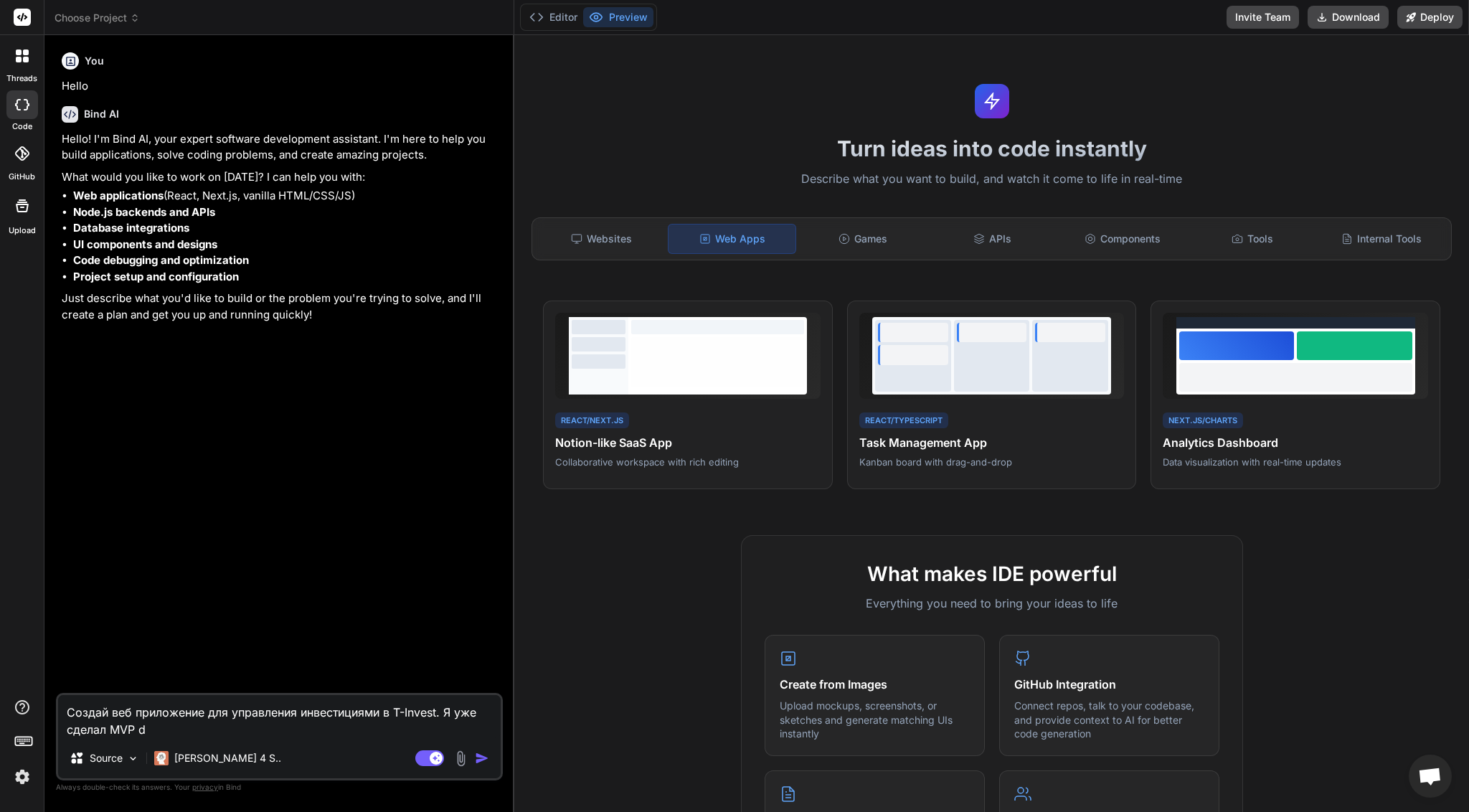
type textarea "Создай веб приложение для управления инвестициями в T-Invest. Я уже сделал MVP"
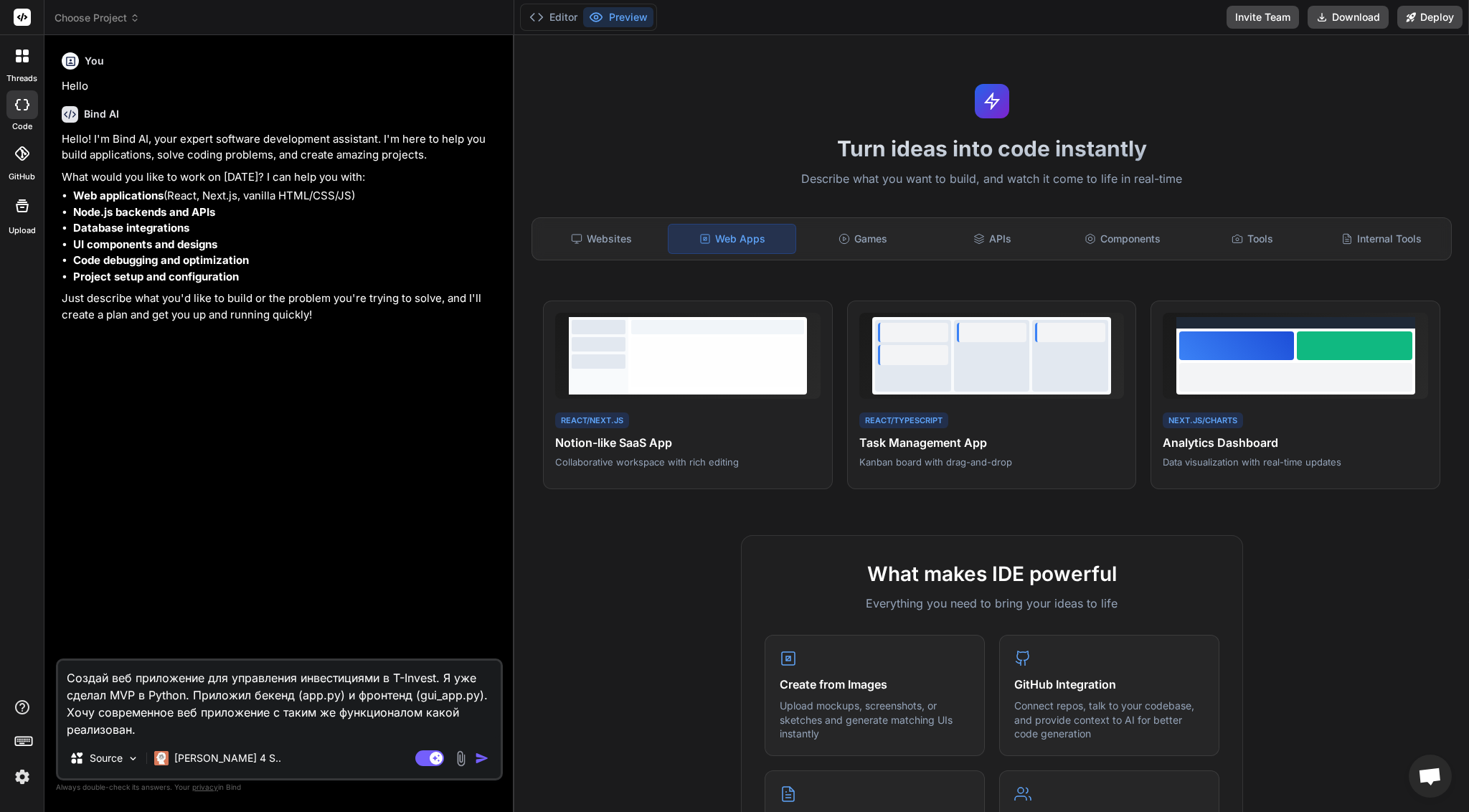
click at [480, 759] on img "button" at bounding box center [482, 758] width 14 height 14
